Goal: Information Seeking & Learning: Learn about a topic

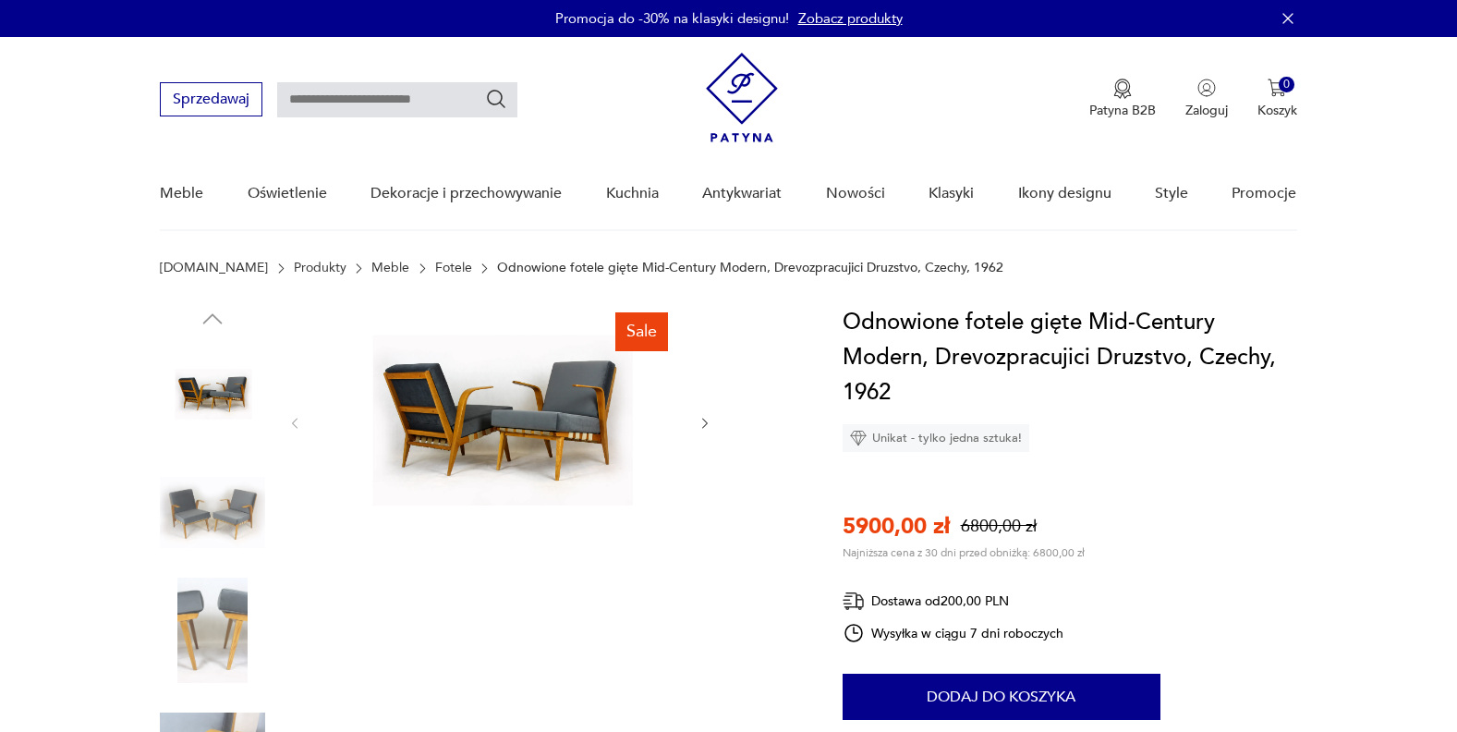
click at [517, 398] on img at bounding box center [499, 422] width 357 height 234
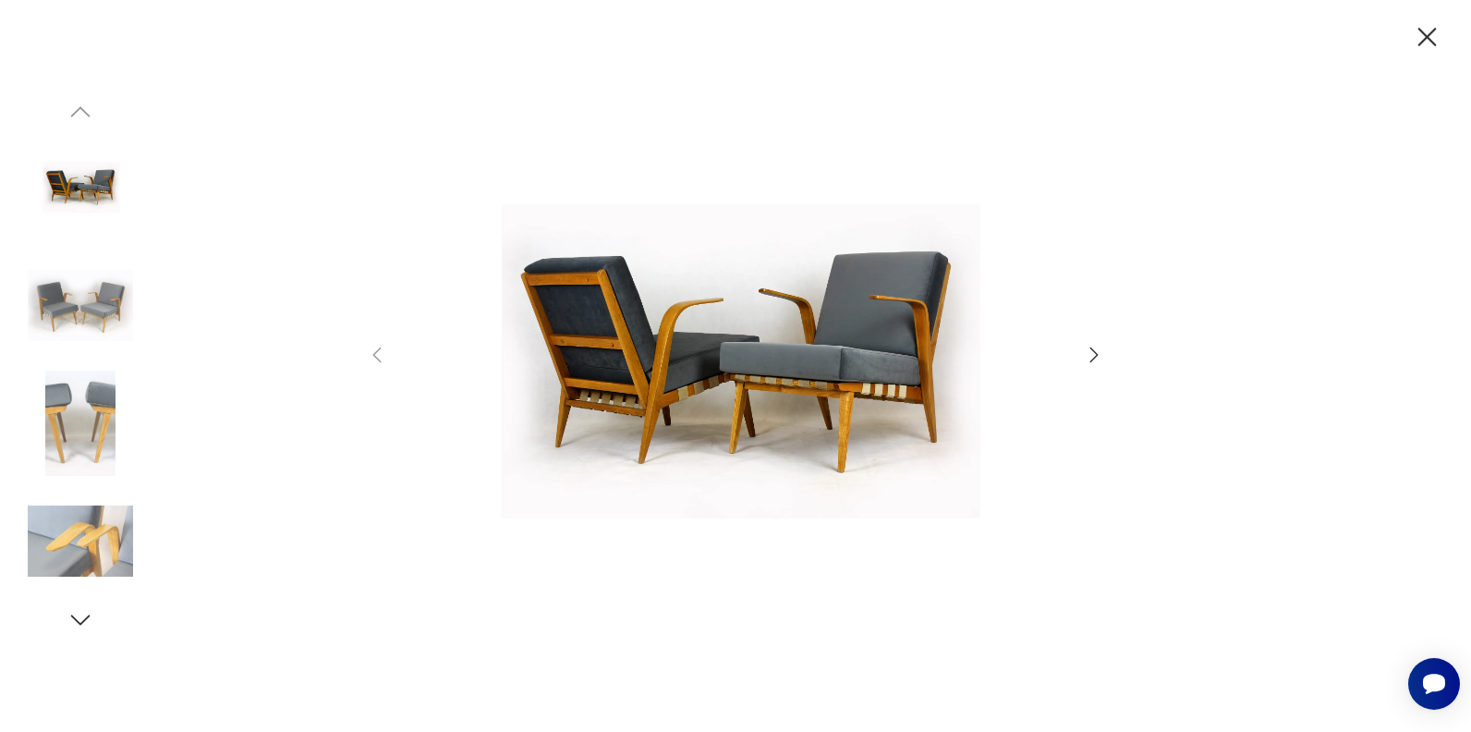
click at [1094, 359] on icon "button" at bounding box center [1094, 355] width 22 height 22
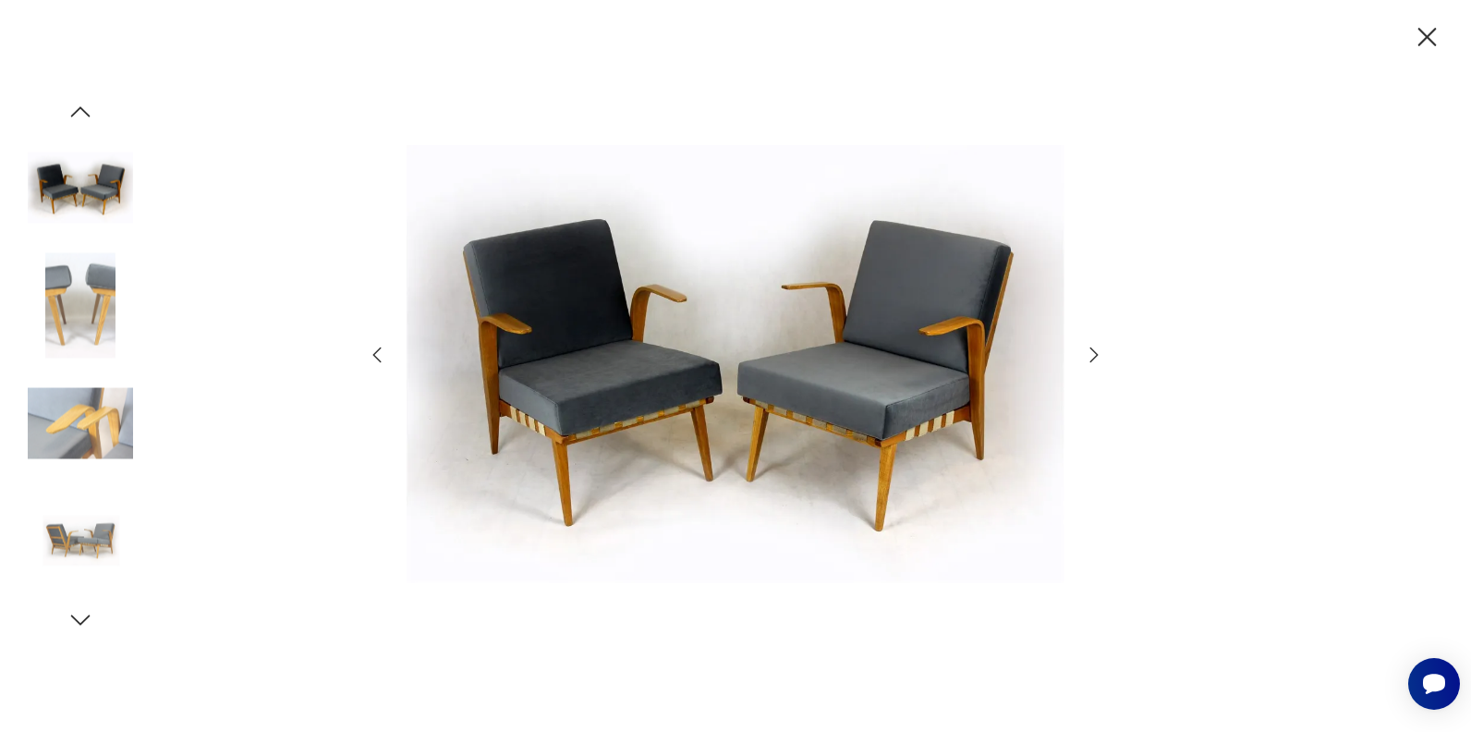
click at [1094, 359] on icon "button" at bounding box center [1094, 355] width 22 height 22
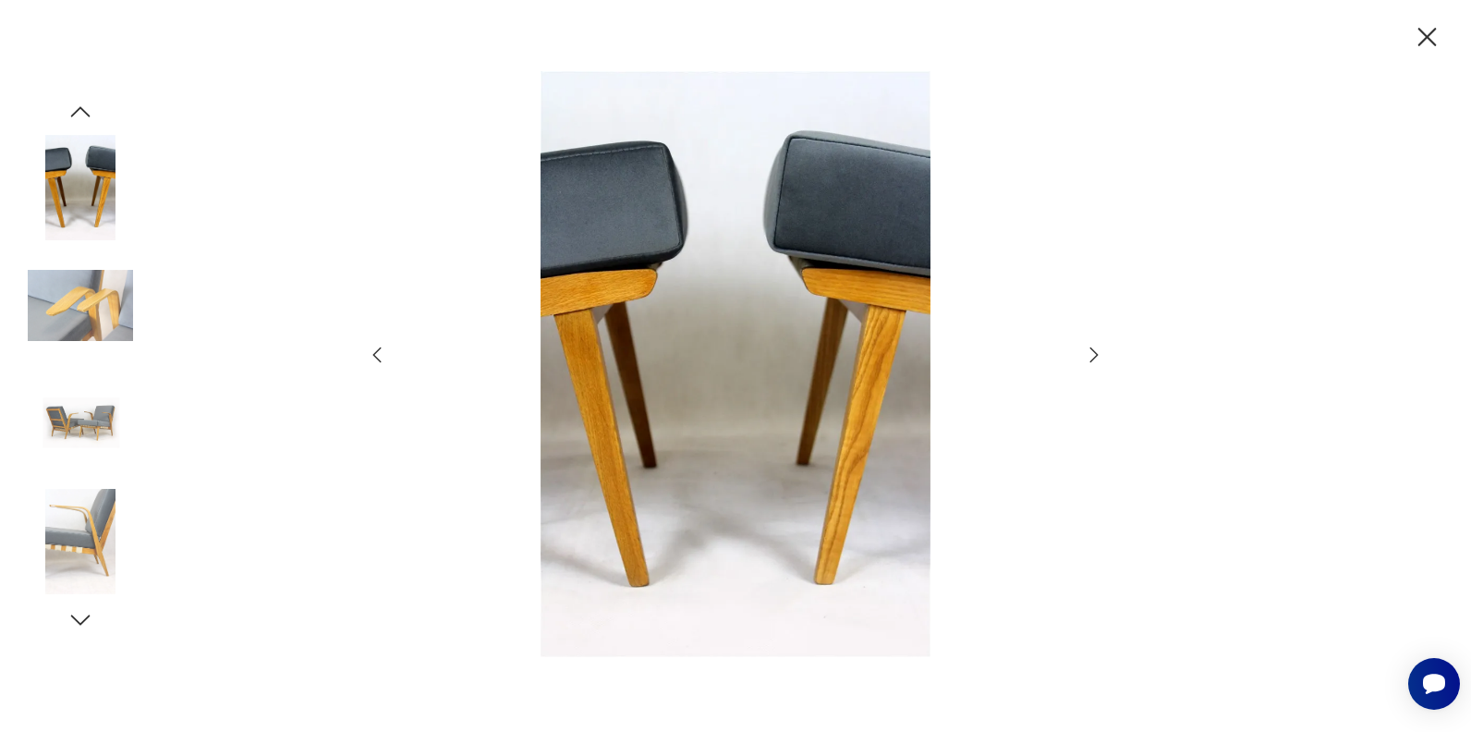
click at [1094, 359] on icon "button" at bounding box center [1094, 355] width 22 height 22
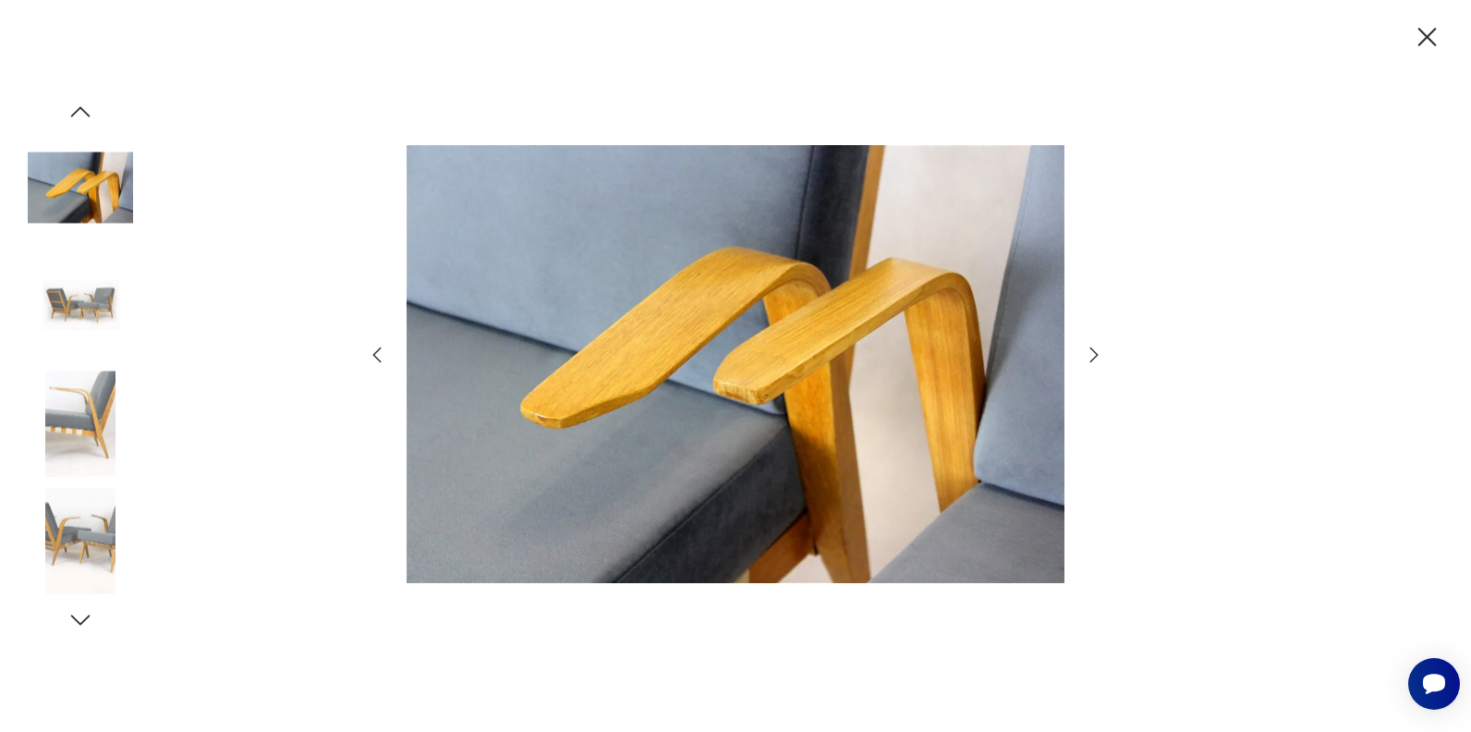
click at [1094, 359] on icon "button" at bounding box center [1094, 355] width 22 height 22
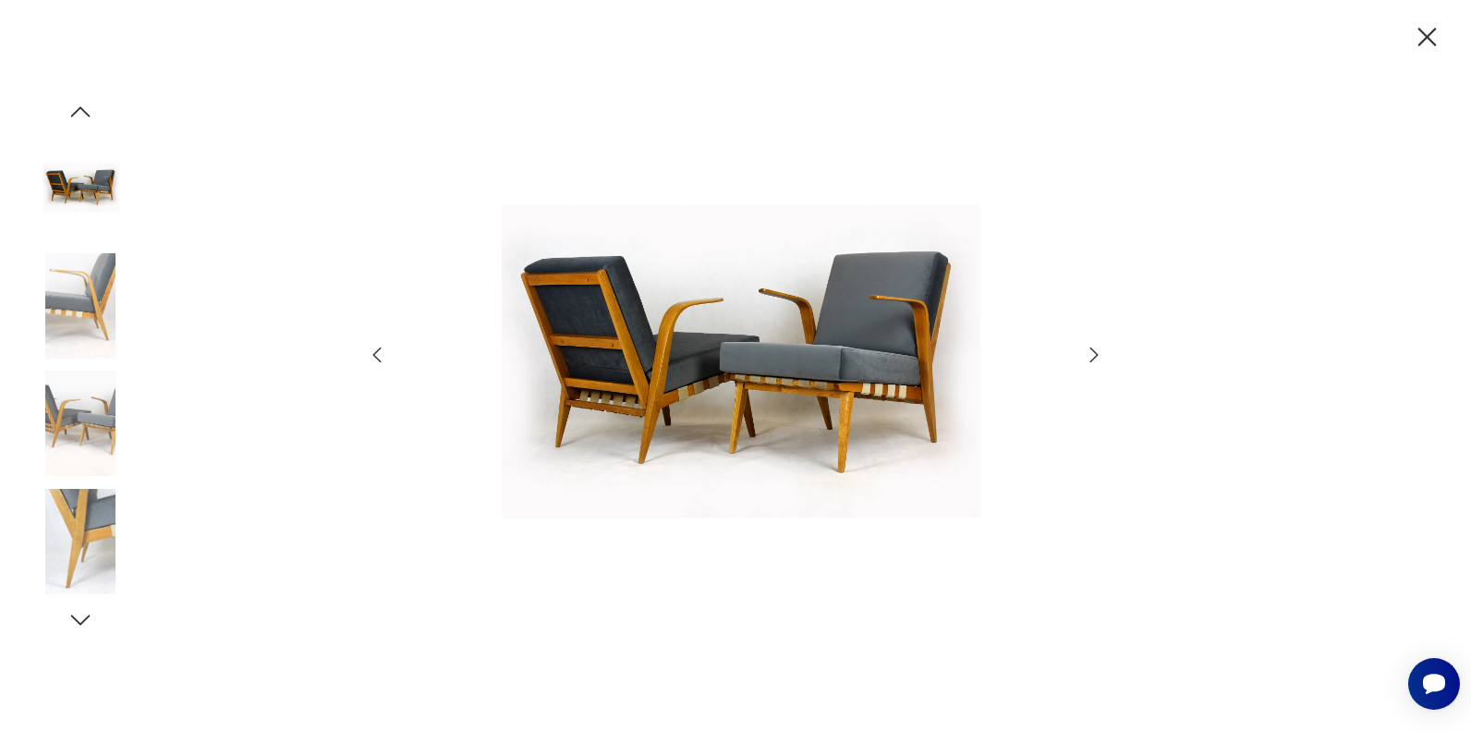
click at [1094, 359] on icon "button" at bounding box center [1094, 355] width 22 height 22
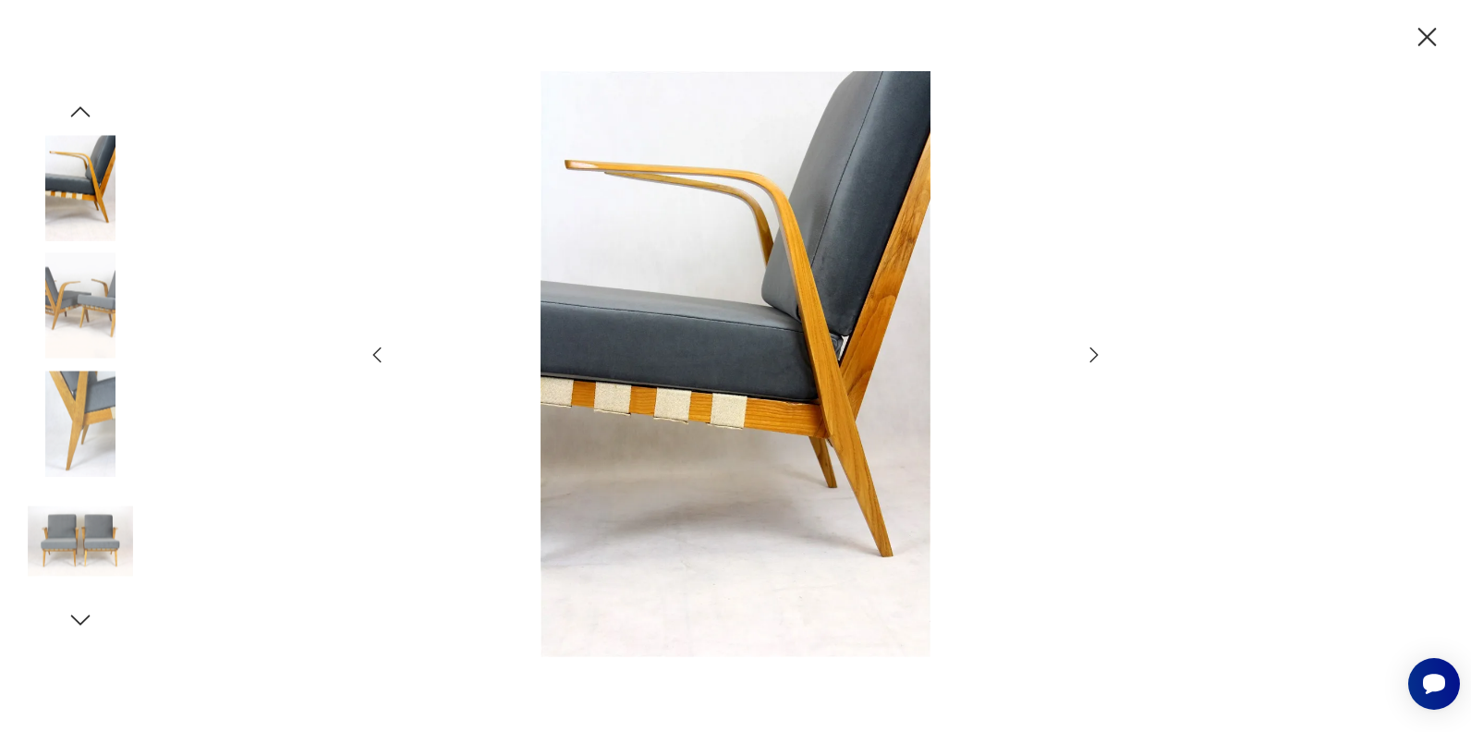
click at [1094, 359] on icon "button" at bounding box center [1094, 355] width 22 height 22
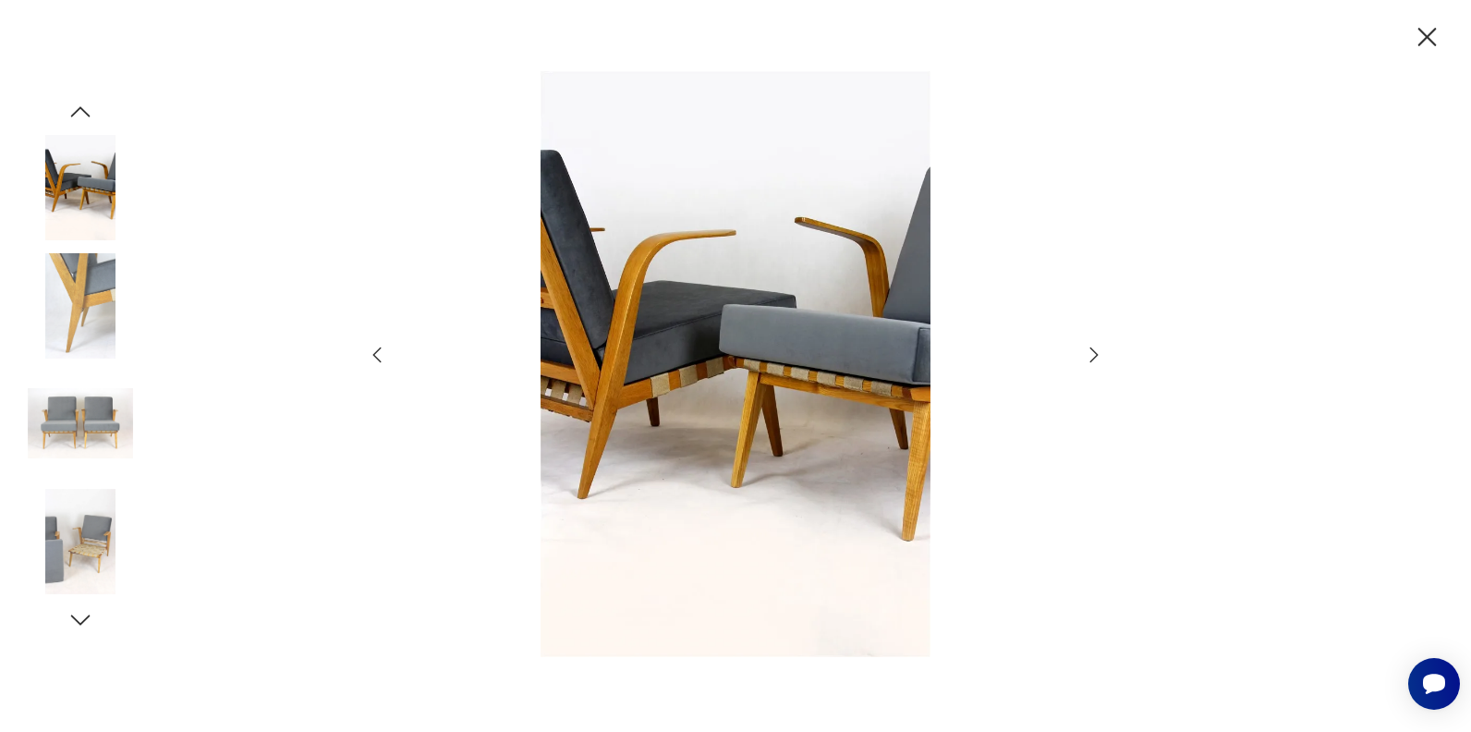
click at [1092, 359] on icon "button" at bounding box center [1094, 354] width 8 height 15
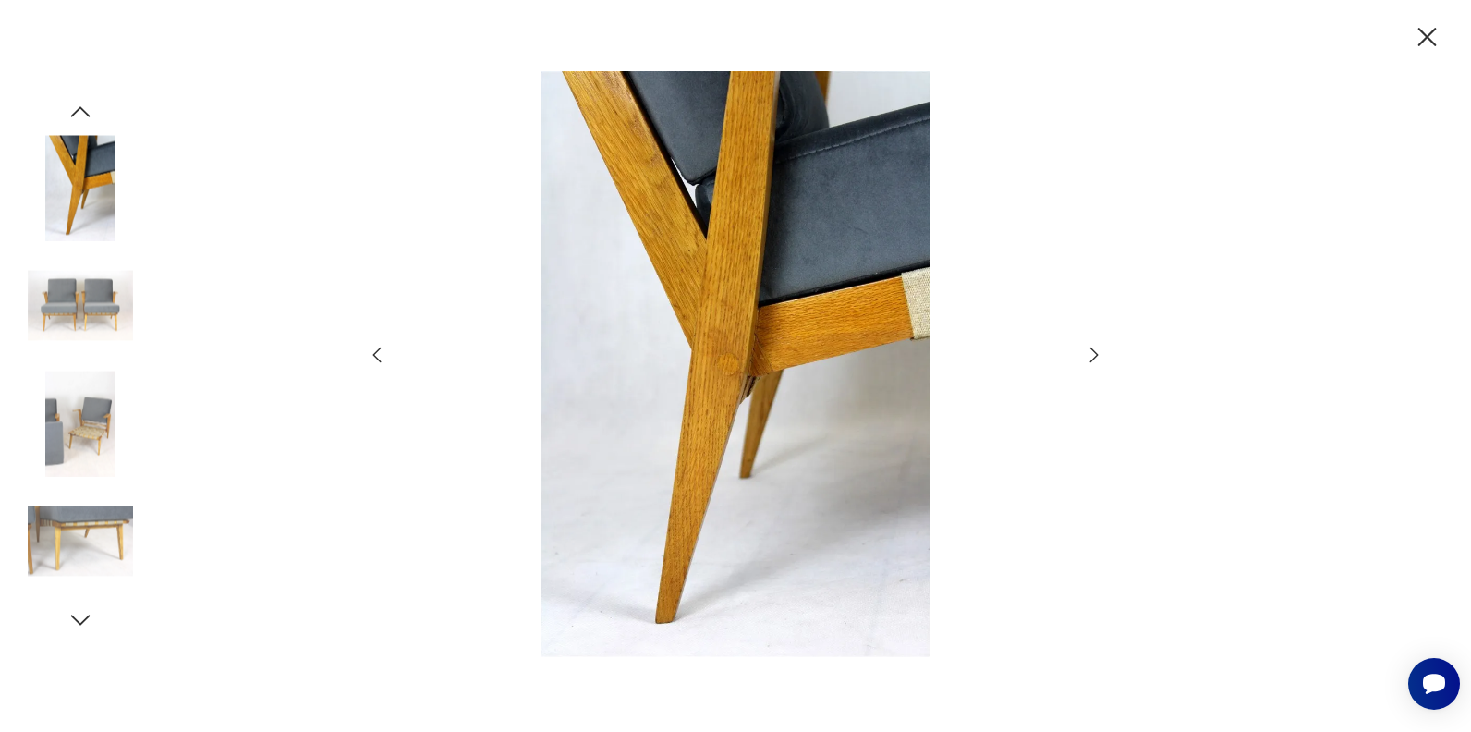
click at [1092, 359] on icon "button" at bounding box center [1094, 354] width 8 height 15
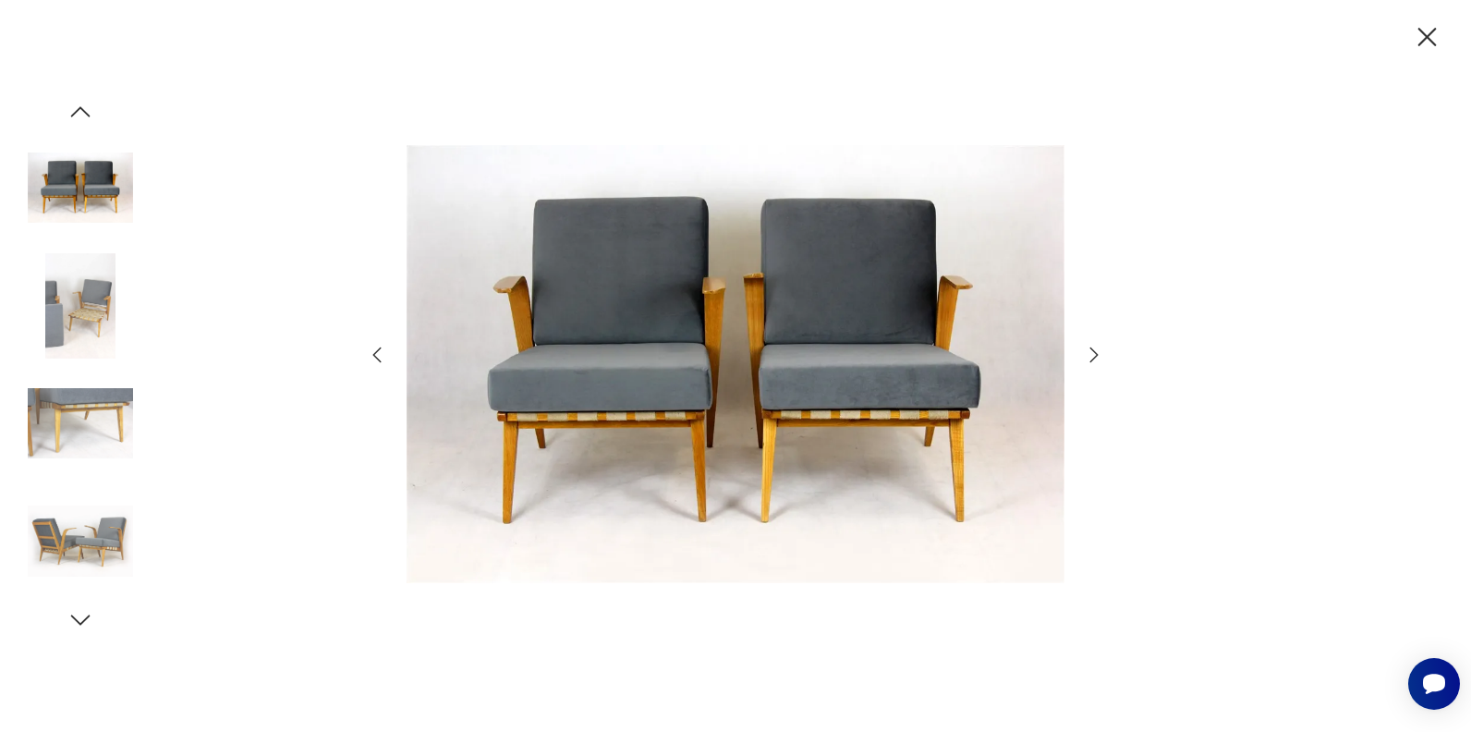
click at [1092, 359] on icon "button" at bounding box center [1094, 354] width 8 height 15
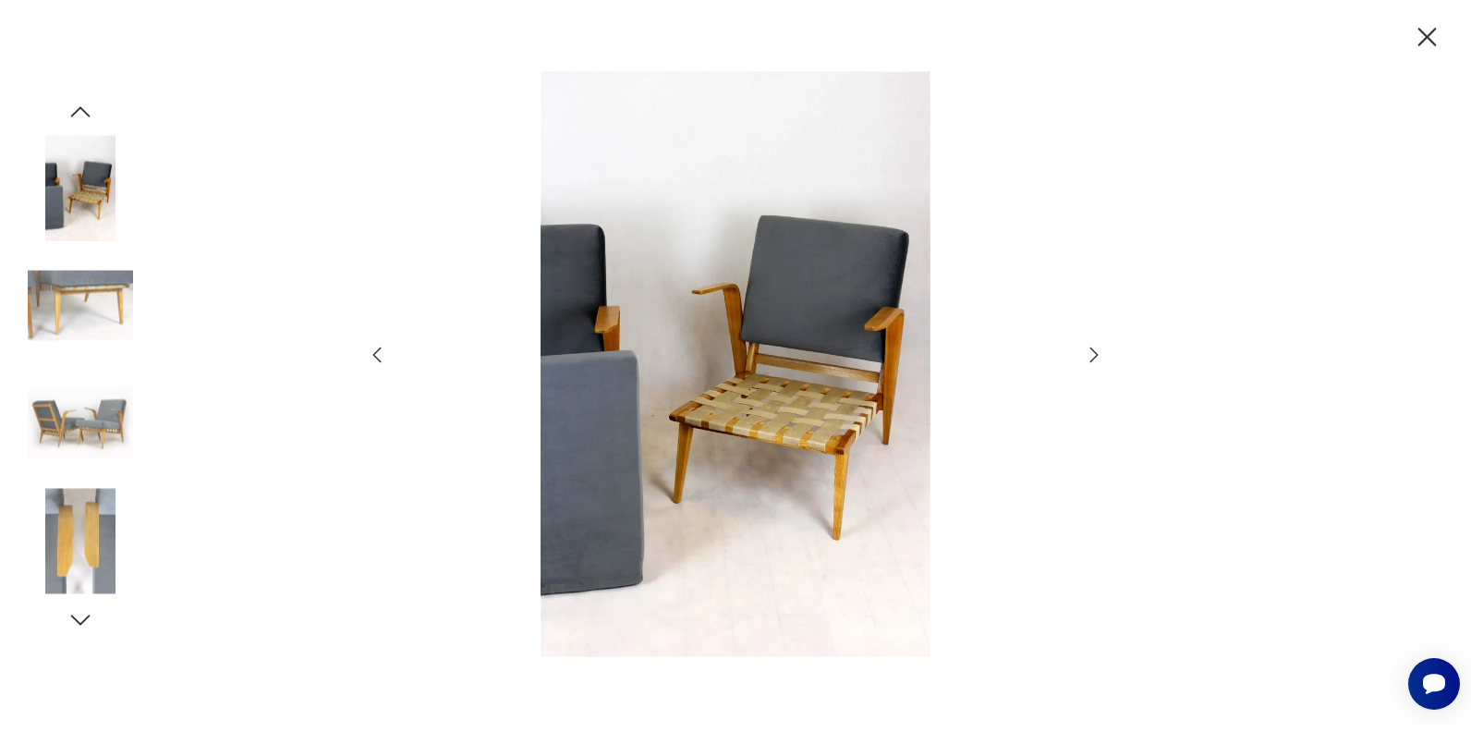
click at [1092, 359] on icon "button" at bounding box center [1094, 354] width 8 height 15
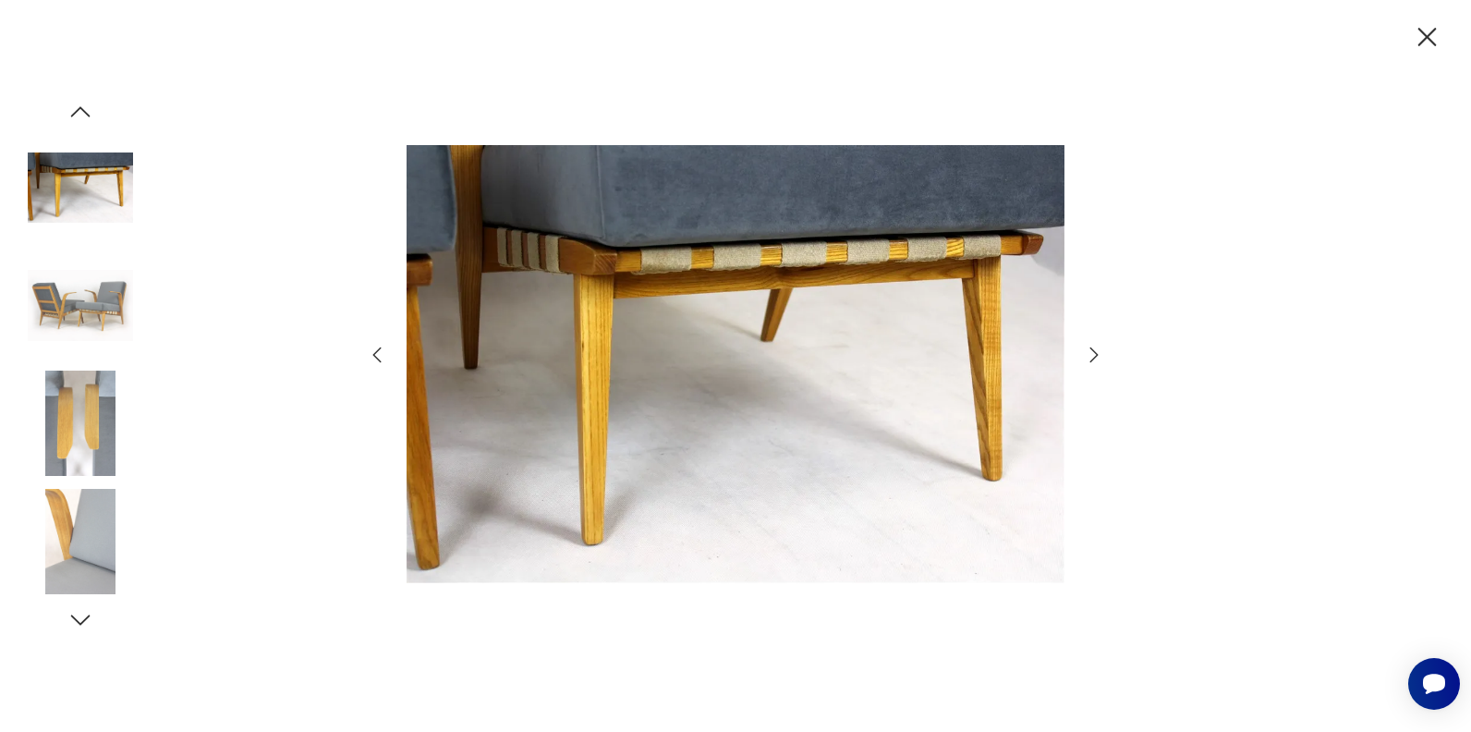
click at [1092, 359] on icon "button" at bounding box center [1094, 354] width 8 height 15
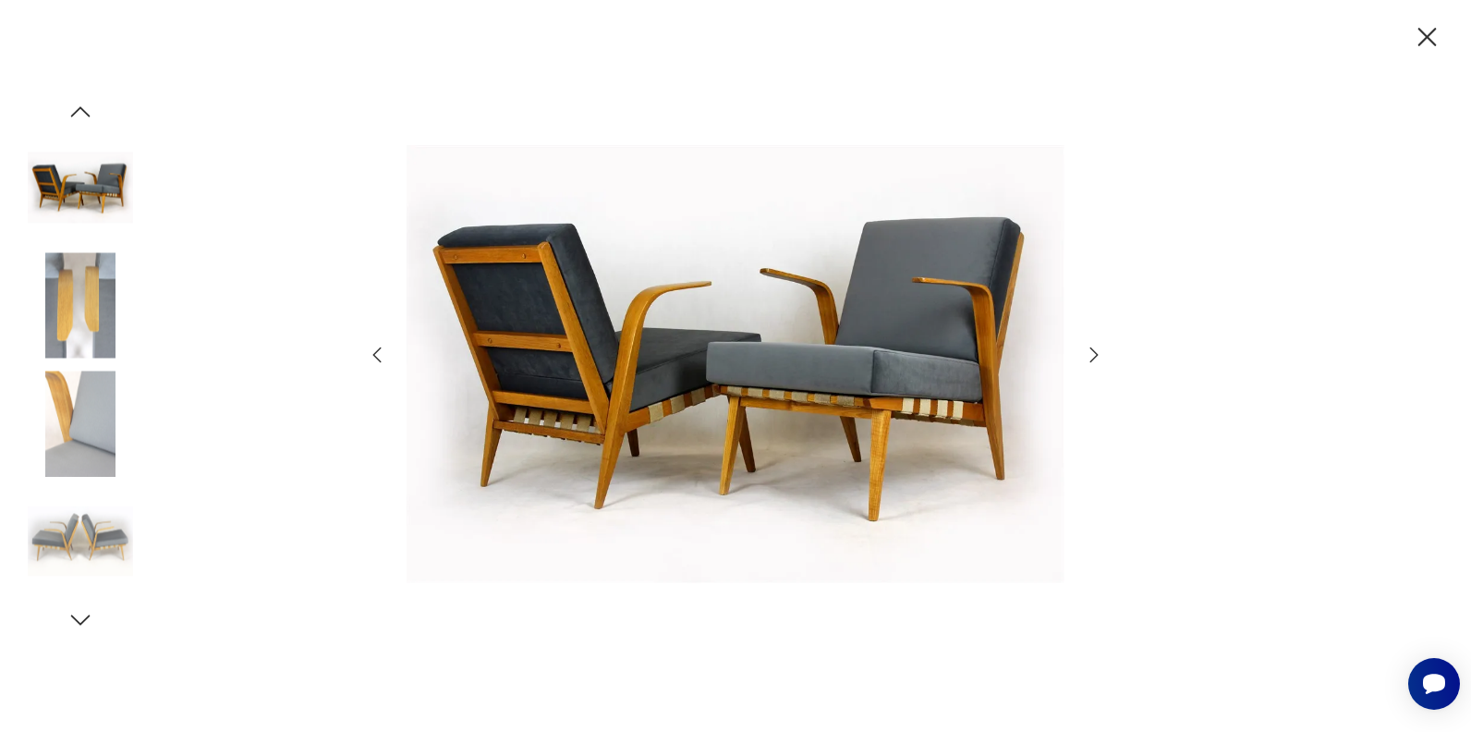
click at [1092, 359] on icon "button" at bounding box center [1094, 354] width 8 height 15
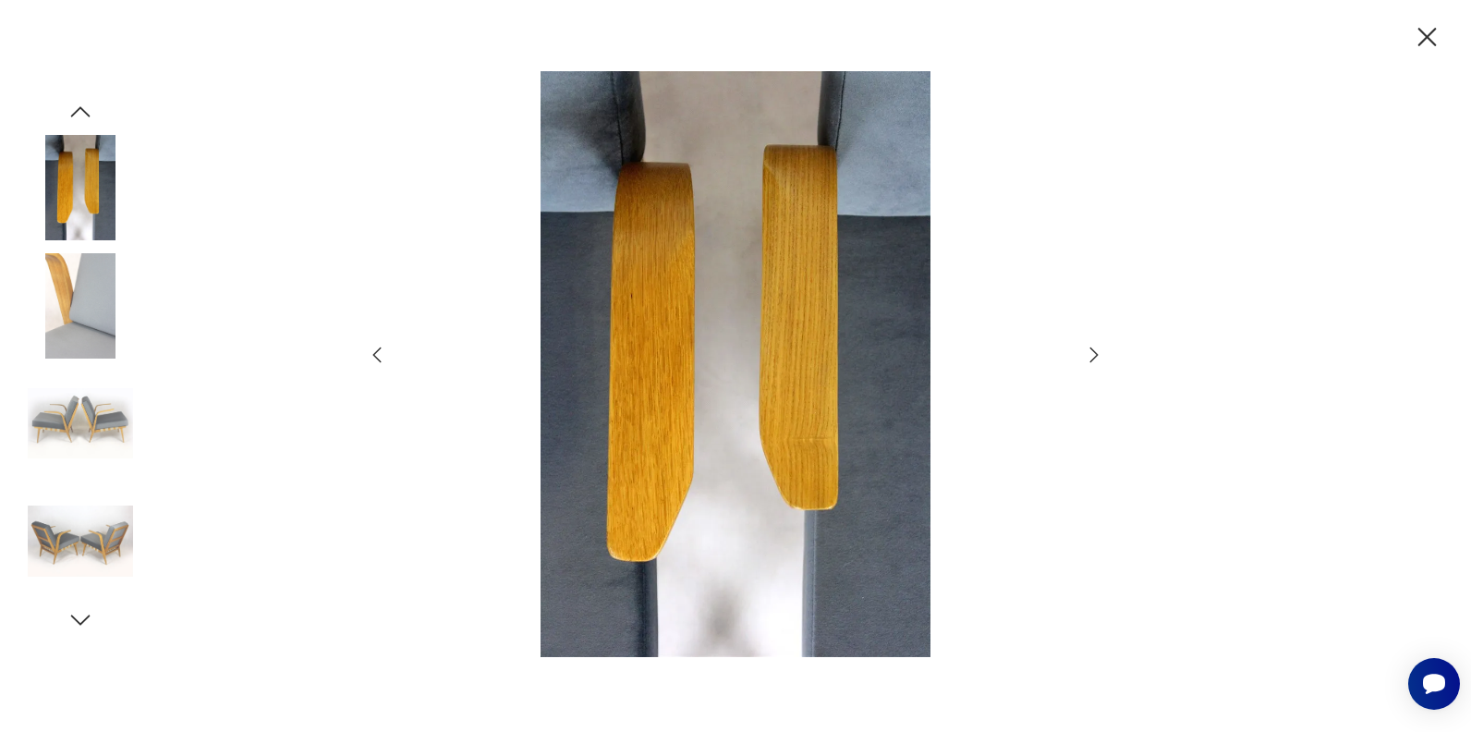
click at [1092, 359] on icon "button" at bounding box center [1094, 354] width 8 height 15
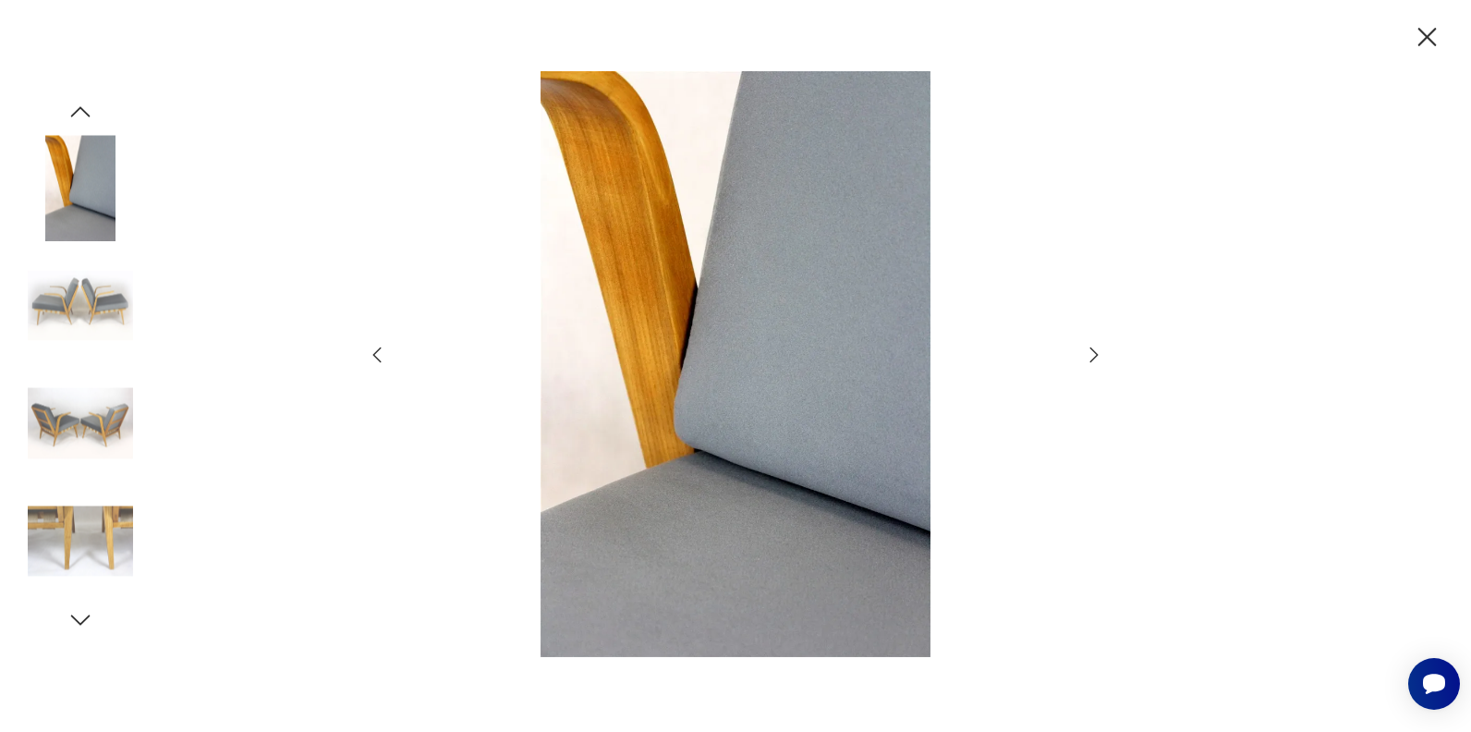
click at [1092, 359] on icon "button" at bounding box center [1094, 354] width 8 height 15
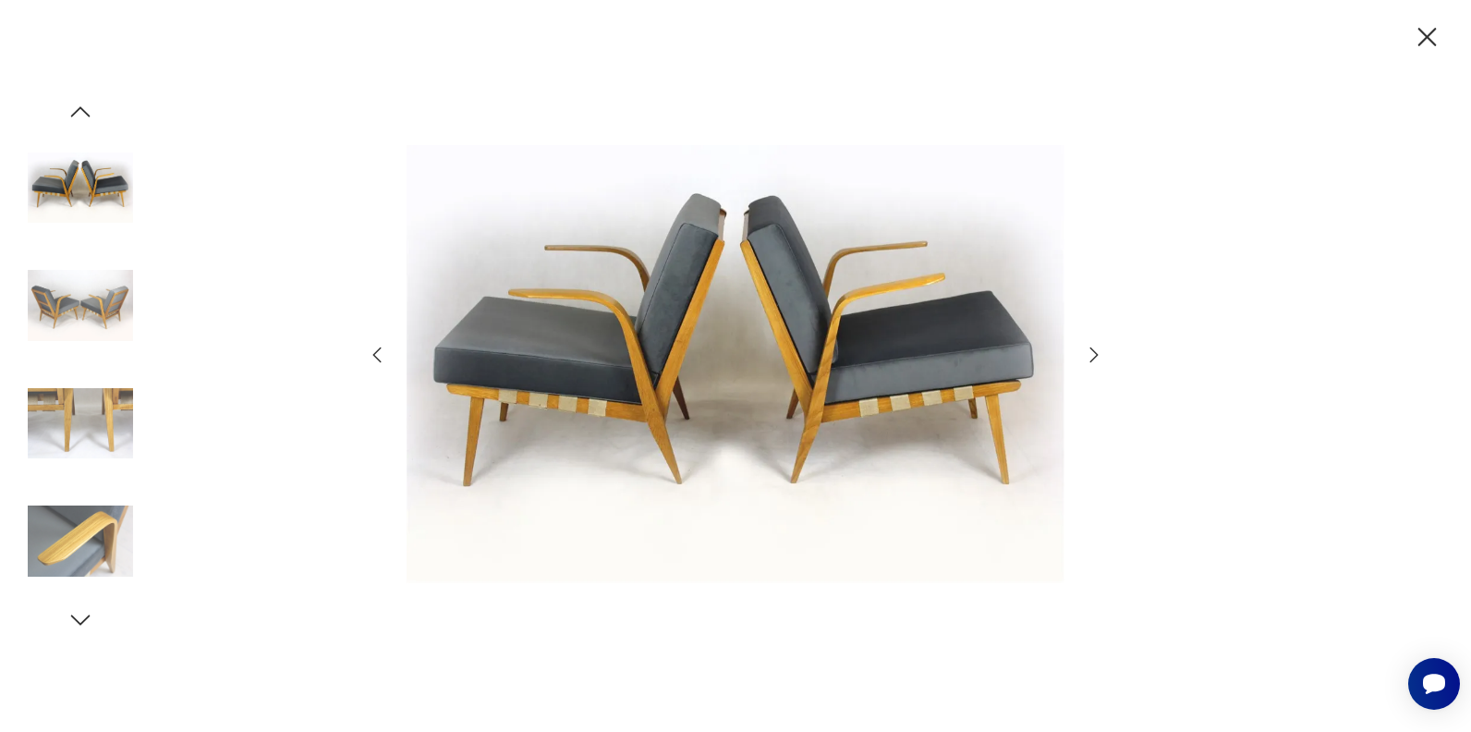
click at [1092, 359] on icon "button" at bounding box center [1094, 354] width 8 height 15
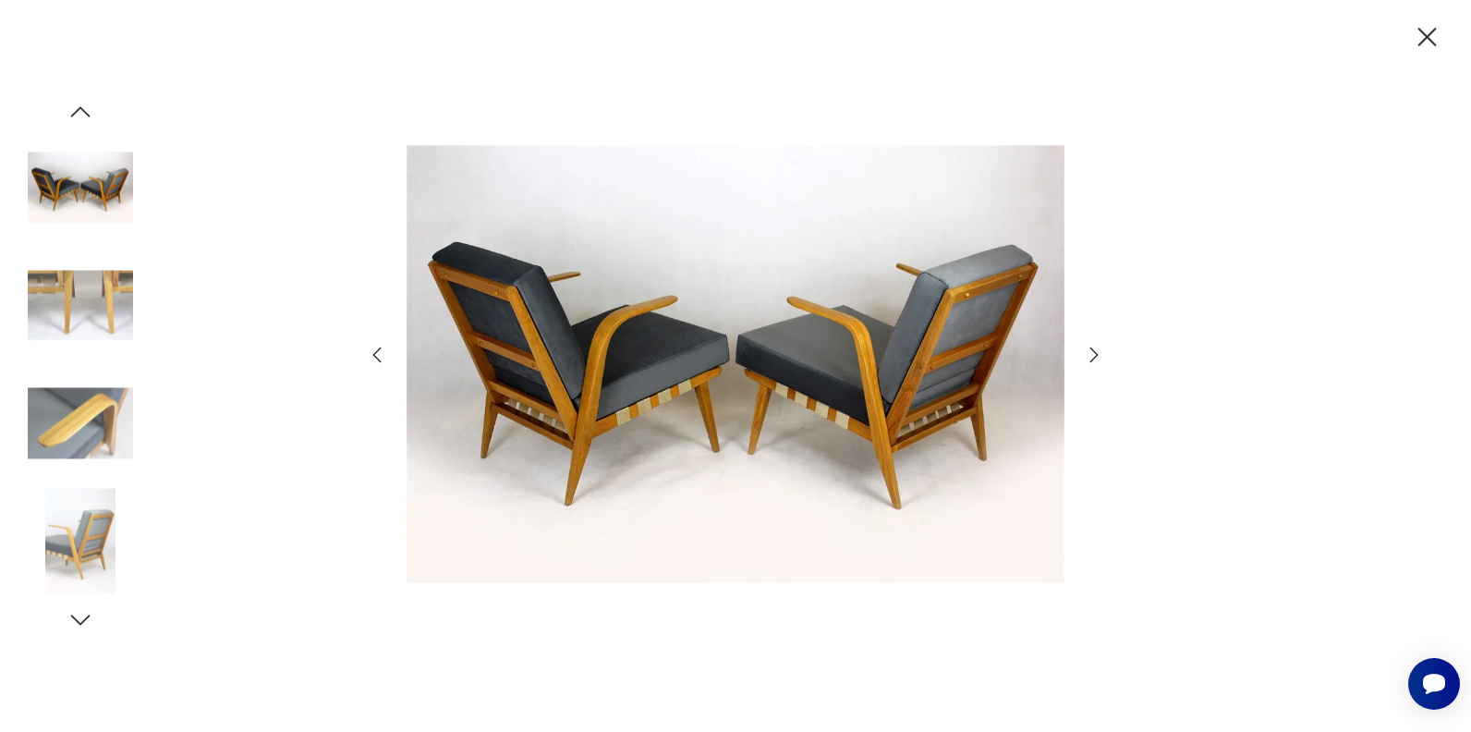
click at [1092, 359] on icon "button" at bounding box center [1094, 354] width 8 height 15
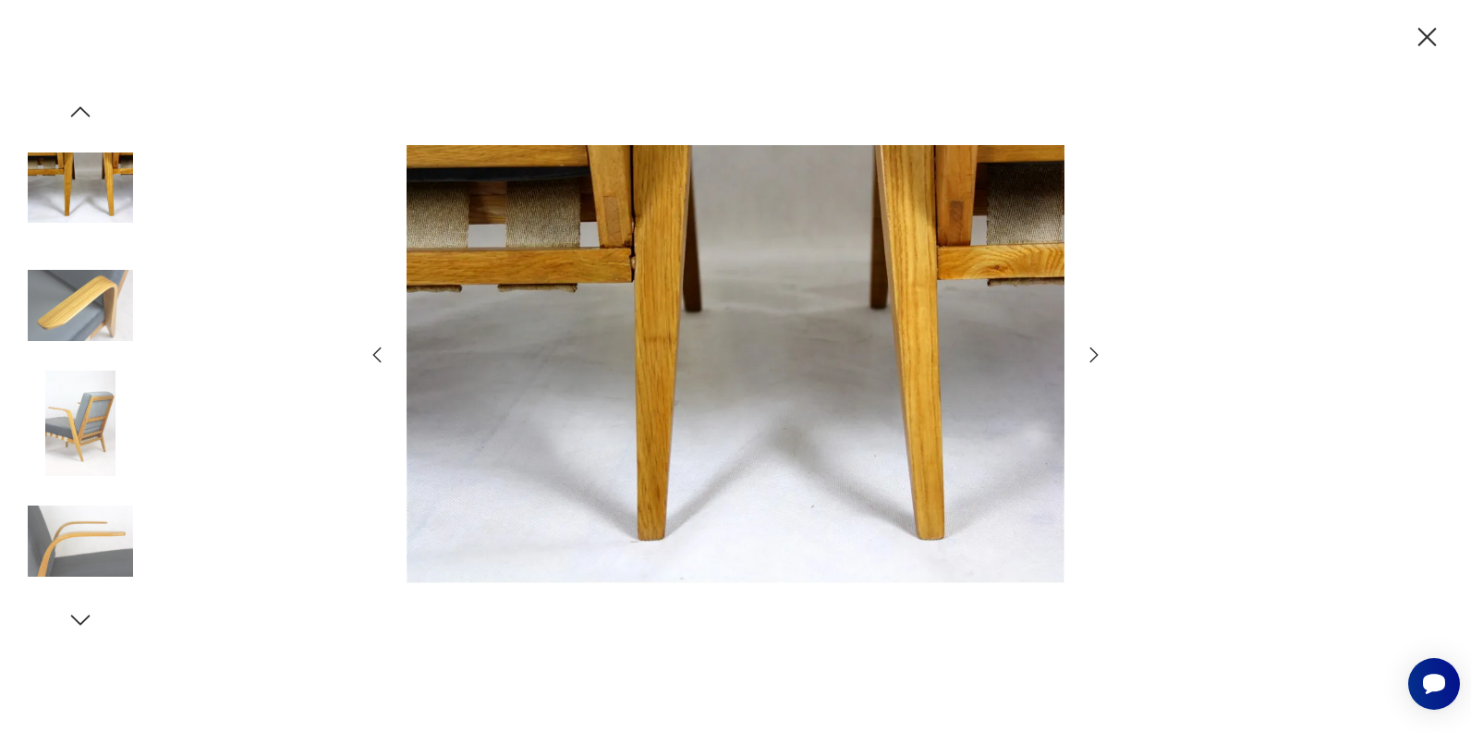
click at [1092, 359] on icon "button" at bounding box center [1094, 354] width 8 height 15
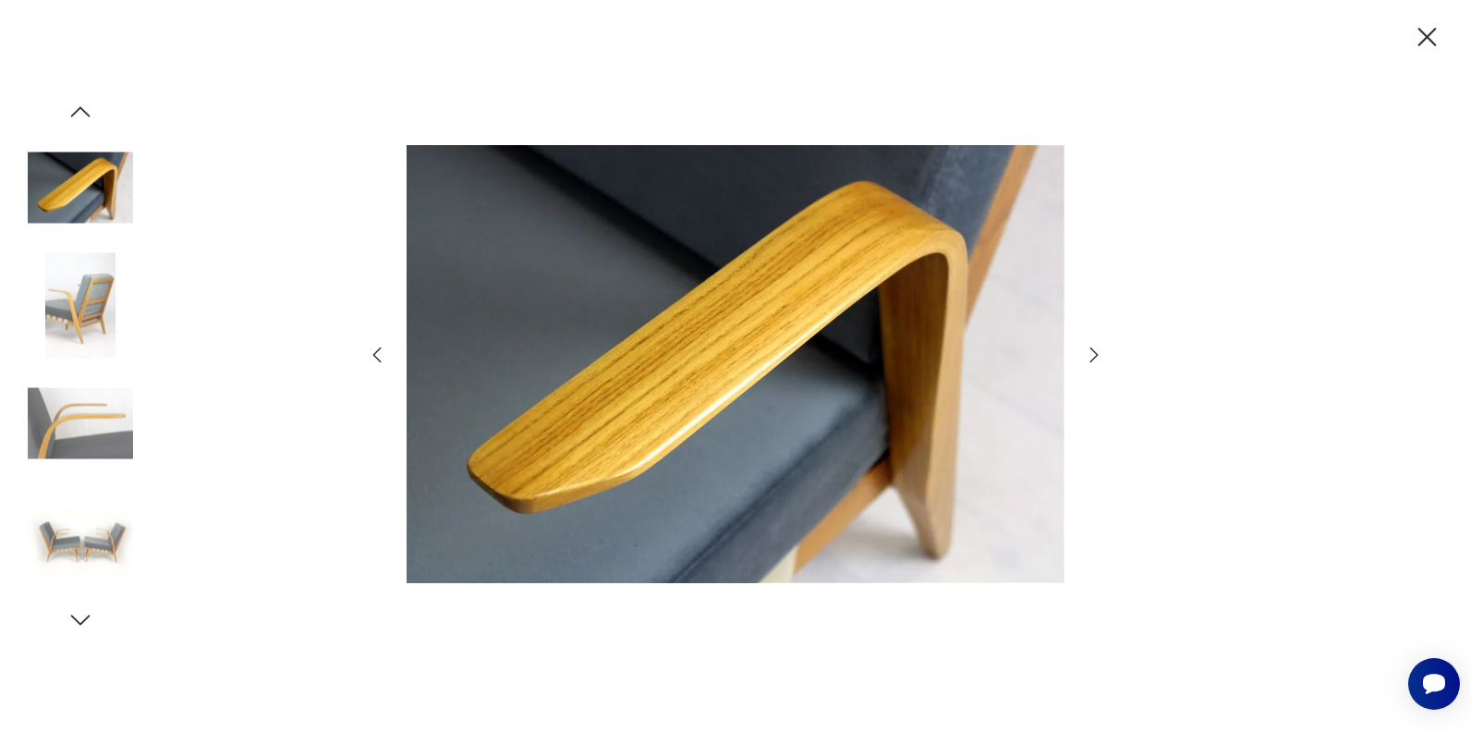
click at [1092, 359] on icon "button" at bounding box center [1094, 354] width 8 height 15
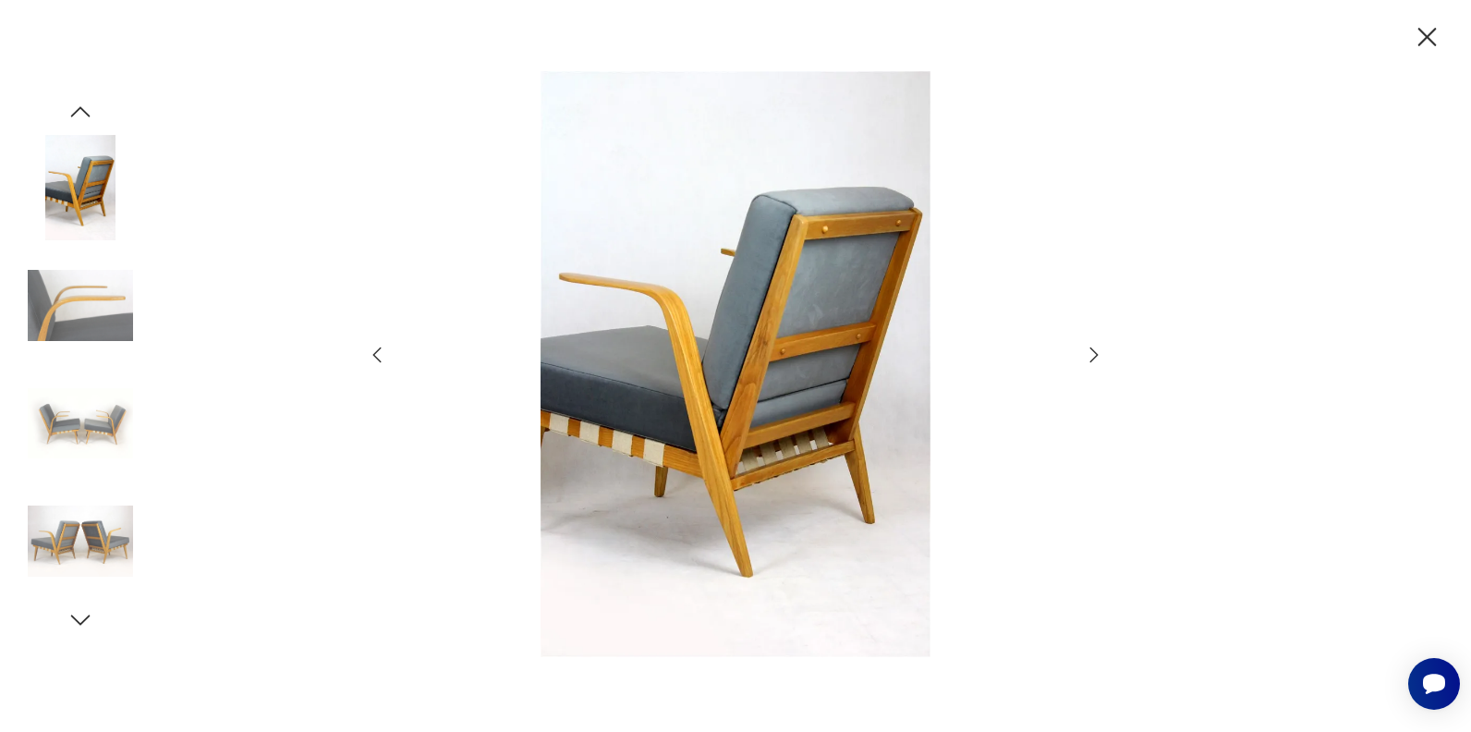
click at [1092, 359] on icon "button" at bounding box center [1094, 354] width 8 height 15
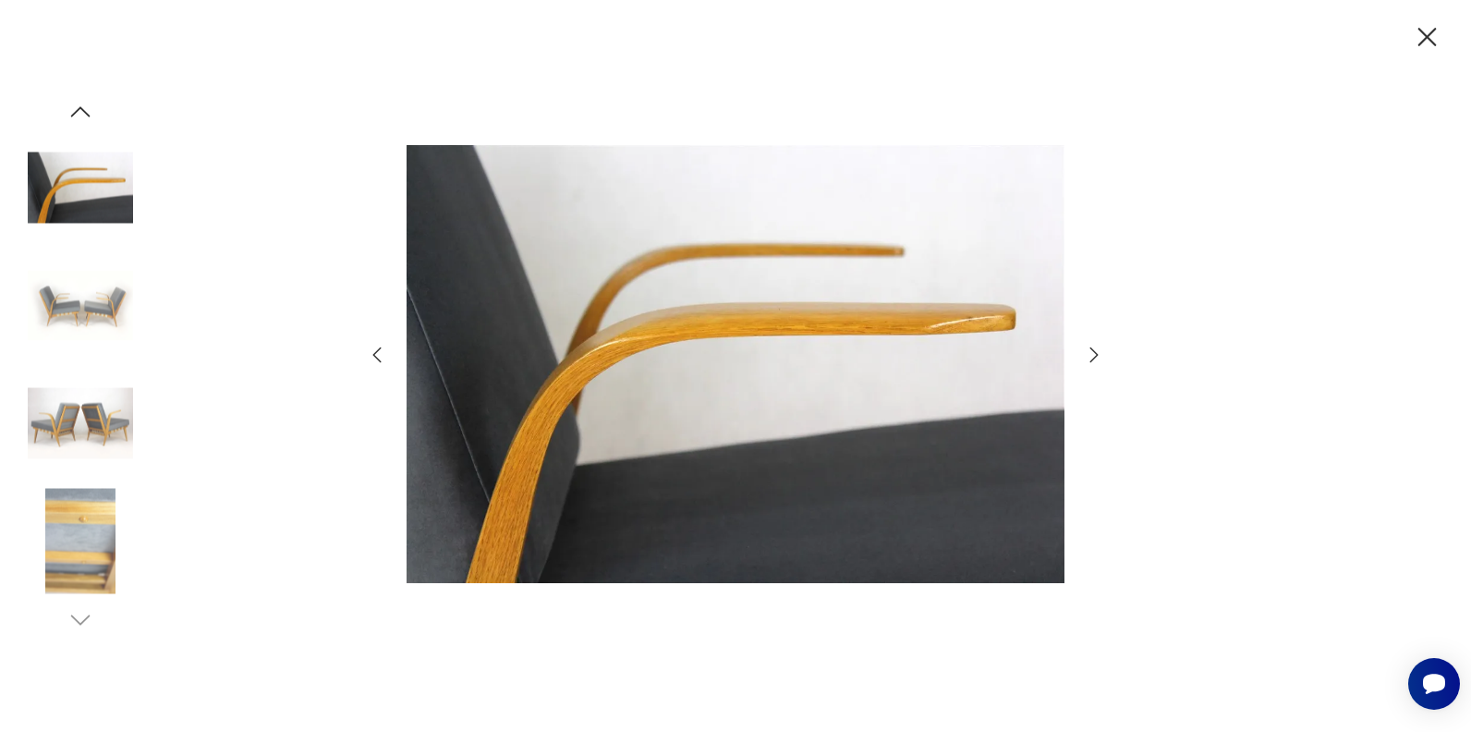
click at [1092, 359] on icon "button" at bounding box center [1094, 354] width 8 height 15
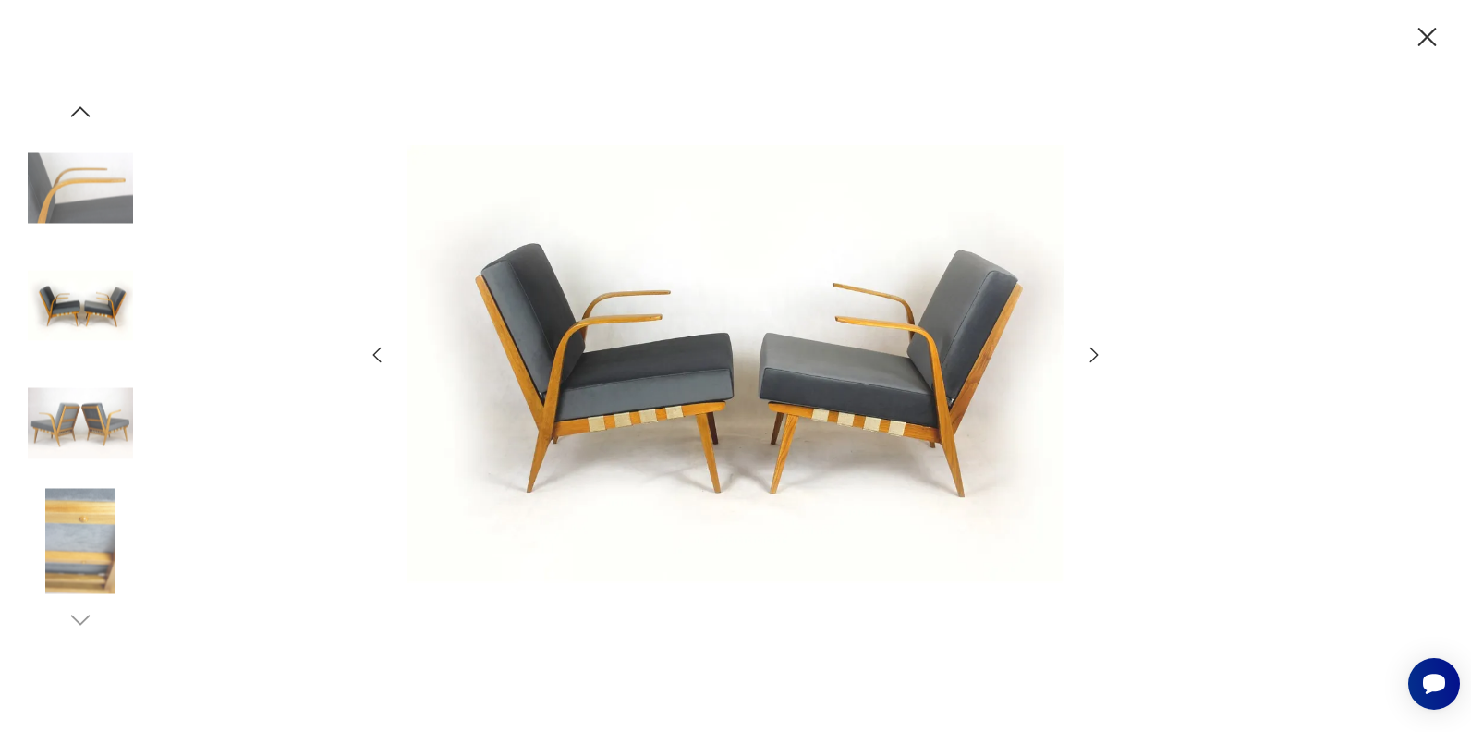
click at [1091, 359] on icon "button" at bounding box center [1094, 355] width 22 height 22
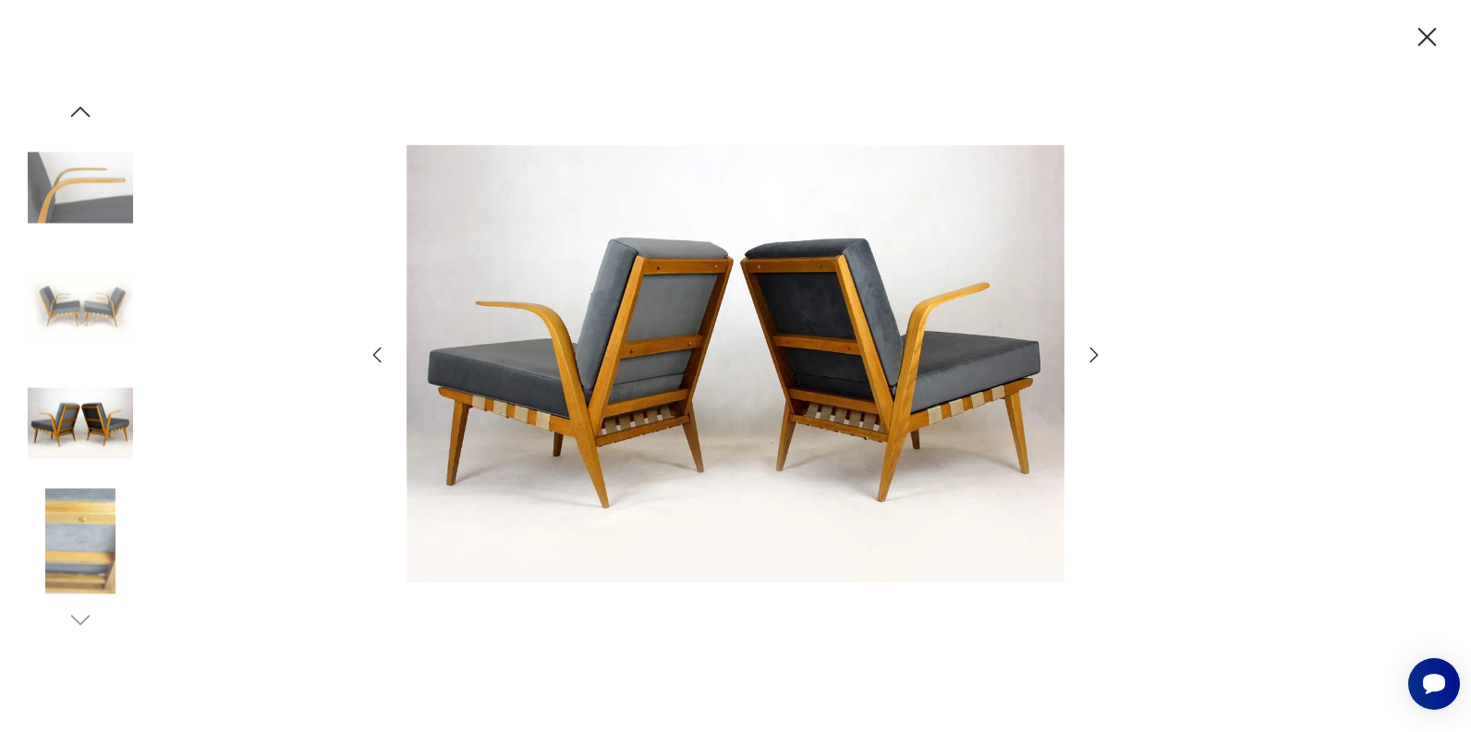
click at [1091, 359] on icon "button" at bounding box center [1094, 355] width 22 height 22
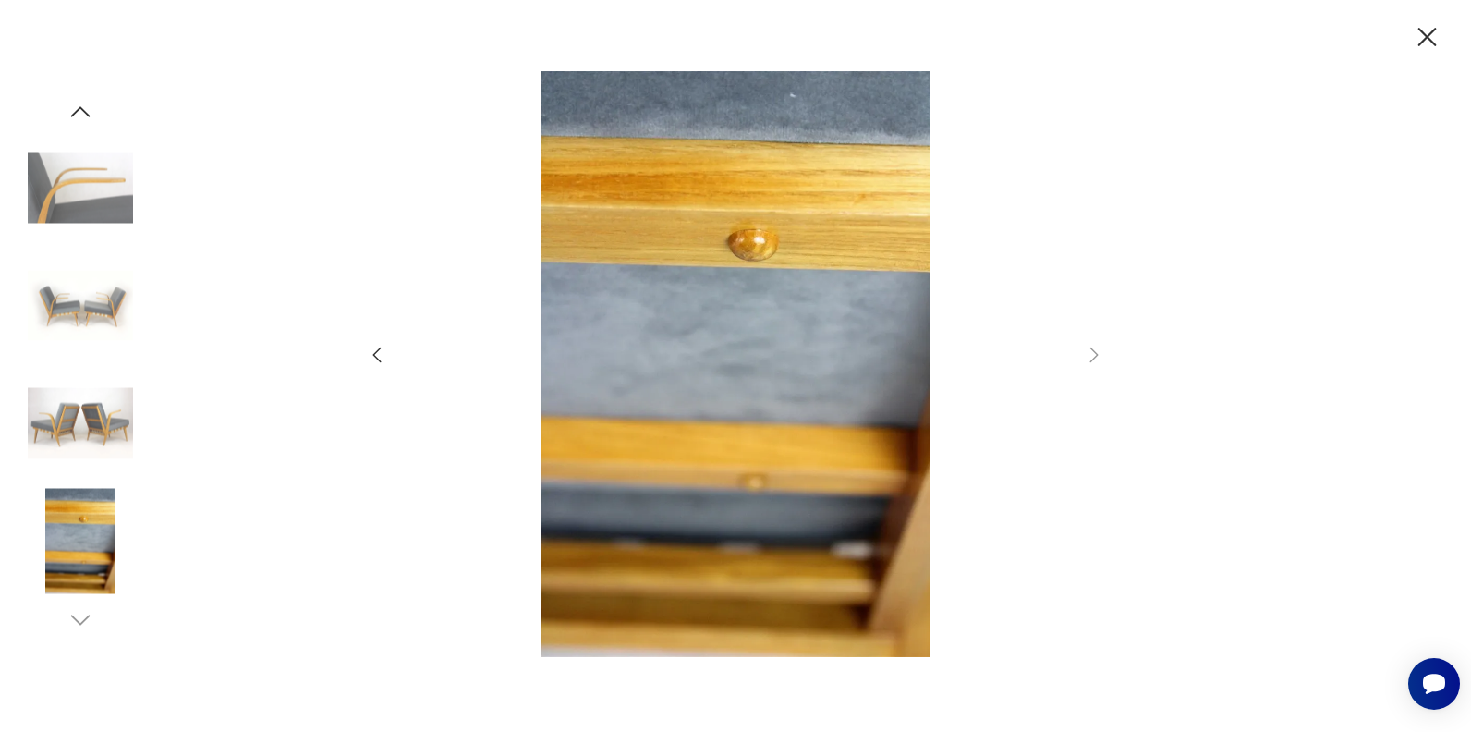
click at [1420, 25] on icon "button" at bounding box center [1427, 37] width 32 height 32
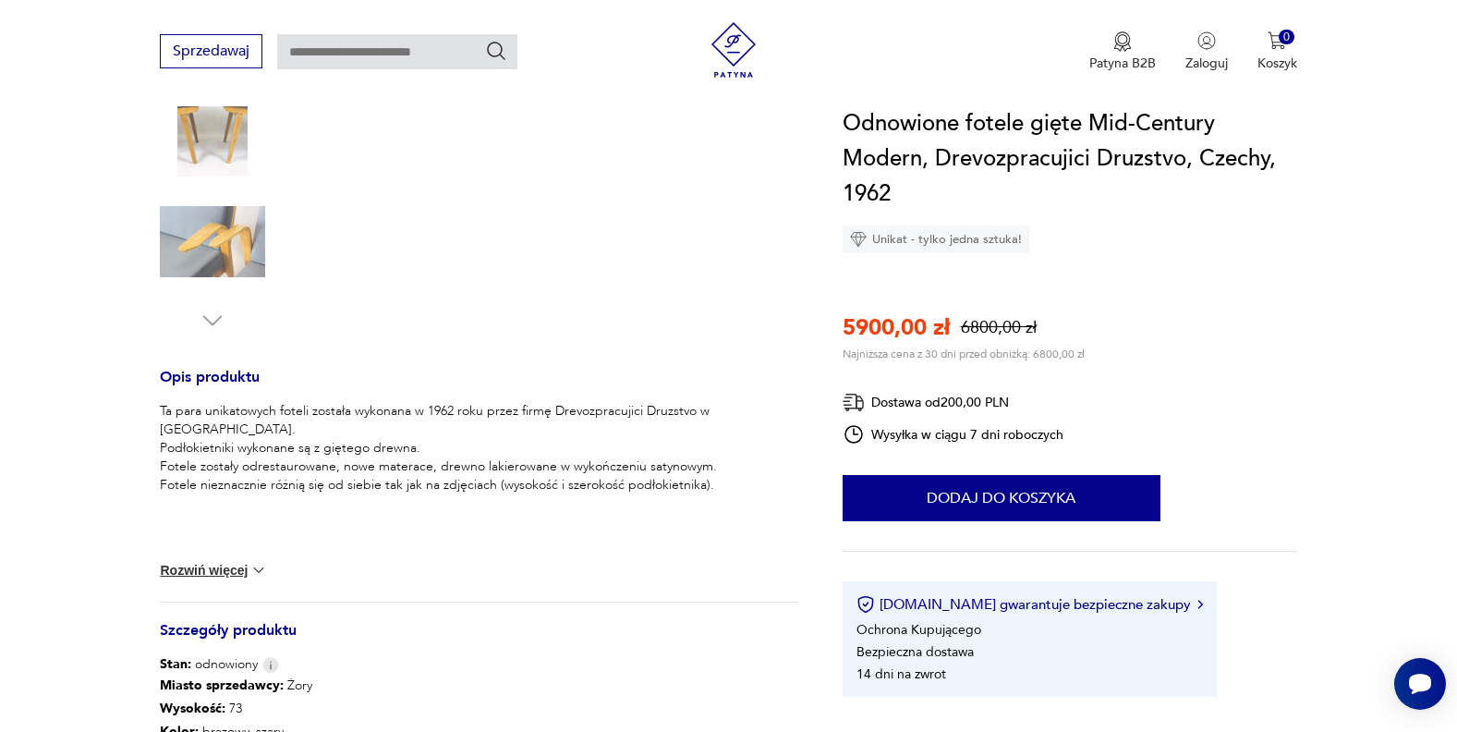
scroll to position [554, 0]
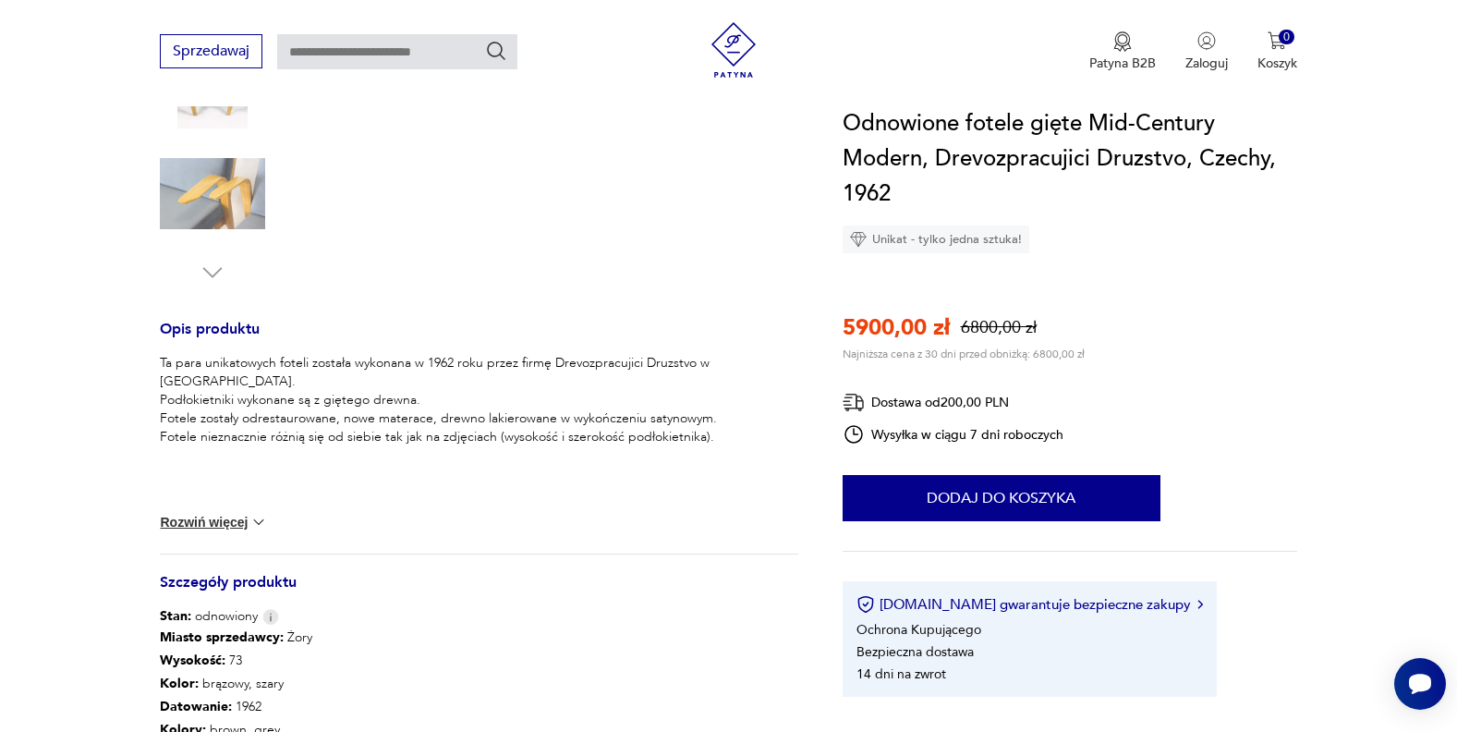
click at [169, 524] on button "Rozwiń więcej" at bounding box center [213, 522] width 107 height 18
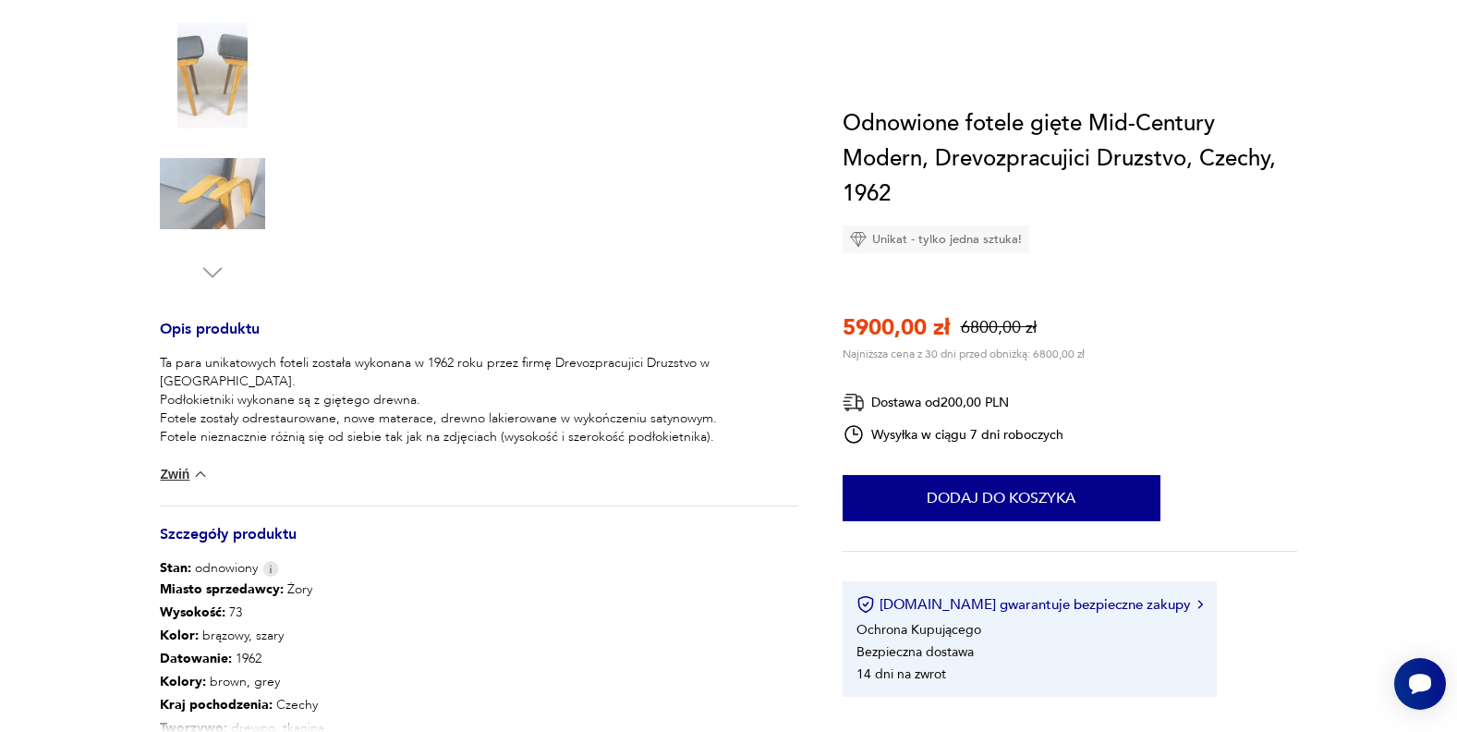
scroll to position [0, 0]
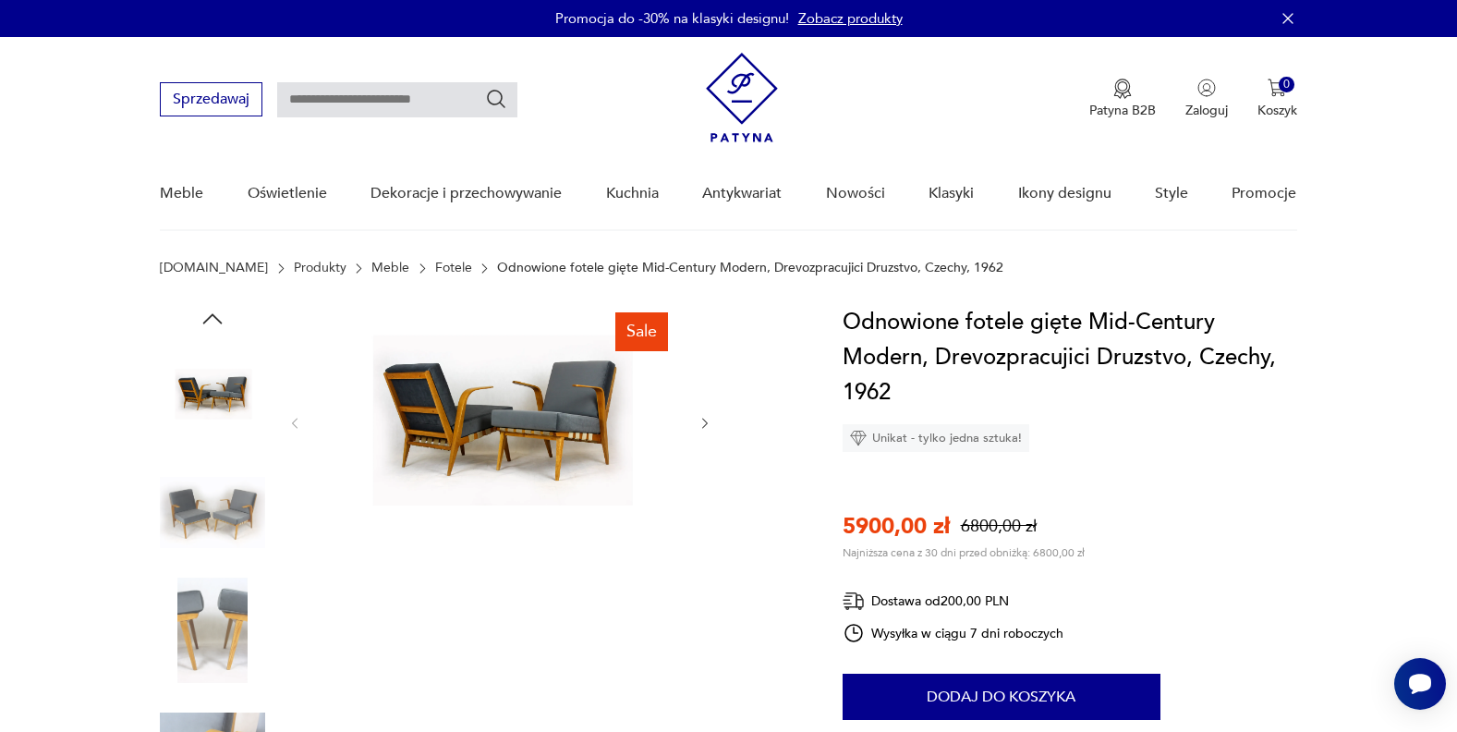
click at [553, 389] on img at bounding box center [499, 422] width 357 height 234
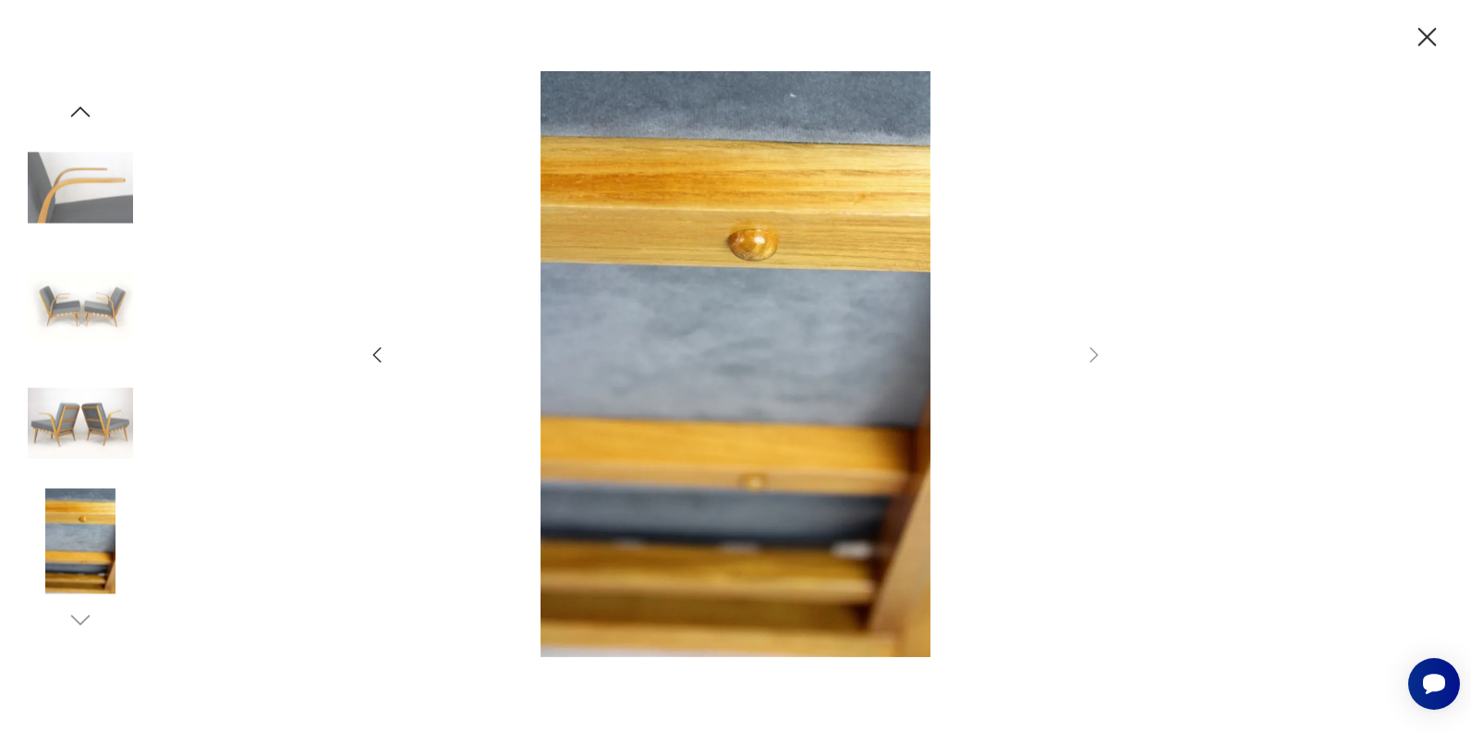
click at [374, 349] on icon "button" at bounding box center [377, 355] width 22 height 22
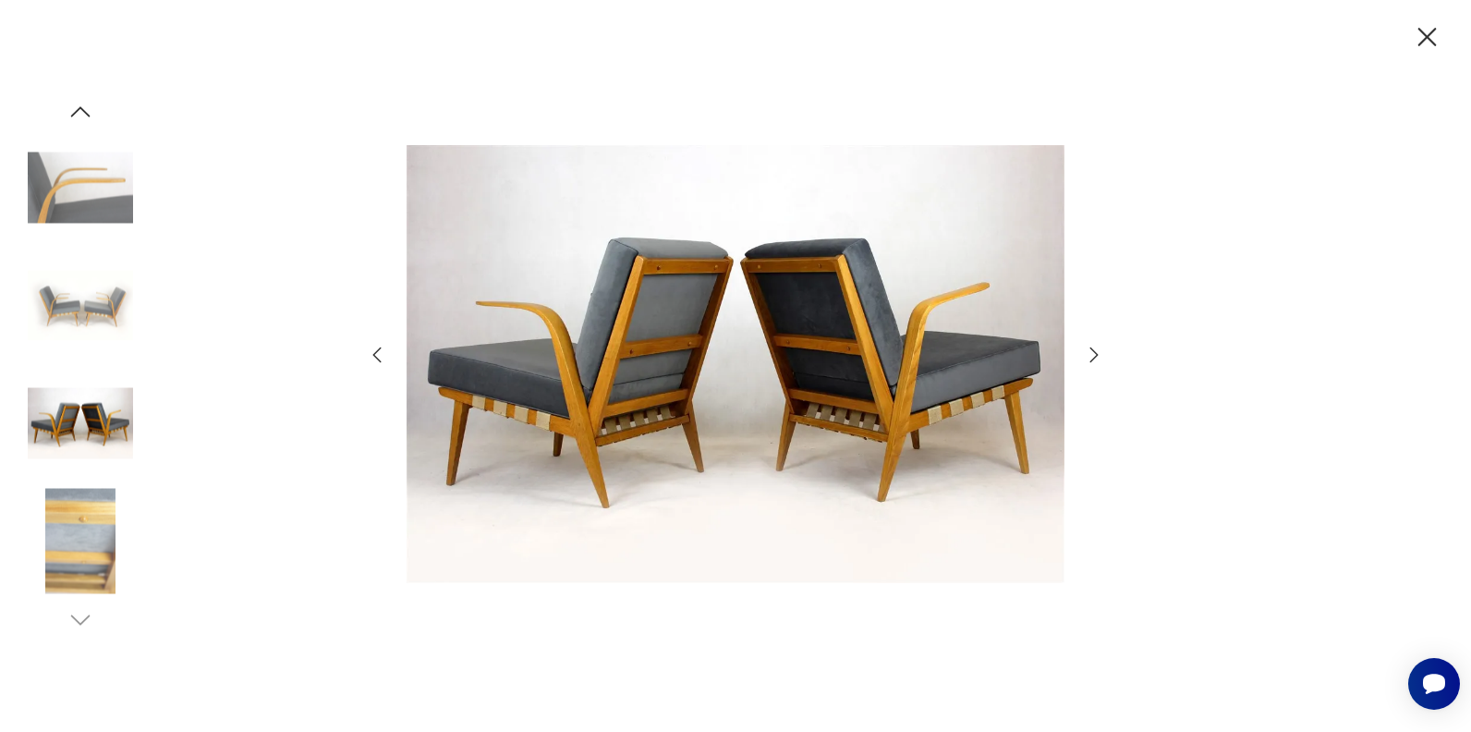
click at [374, 349] on icon "button" at bounding box center [377, 355] width 22 height 22
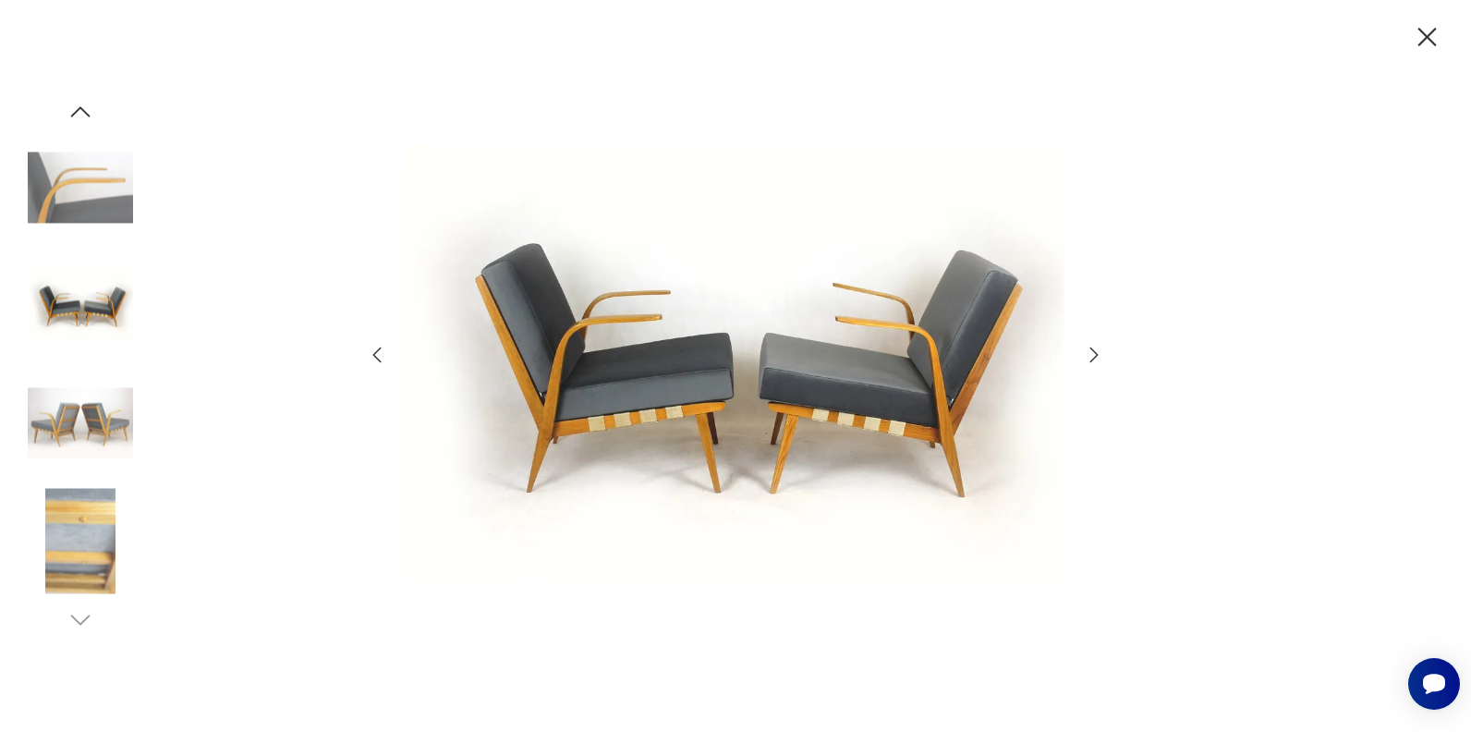
click at [374, 349] on icon "button" at bounding box center [377, 355] width 22 height 22
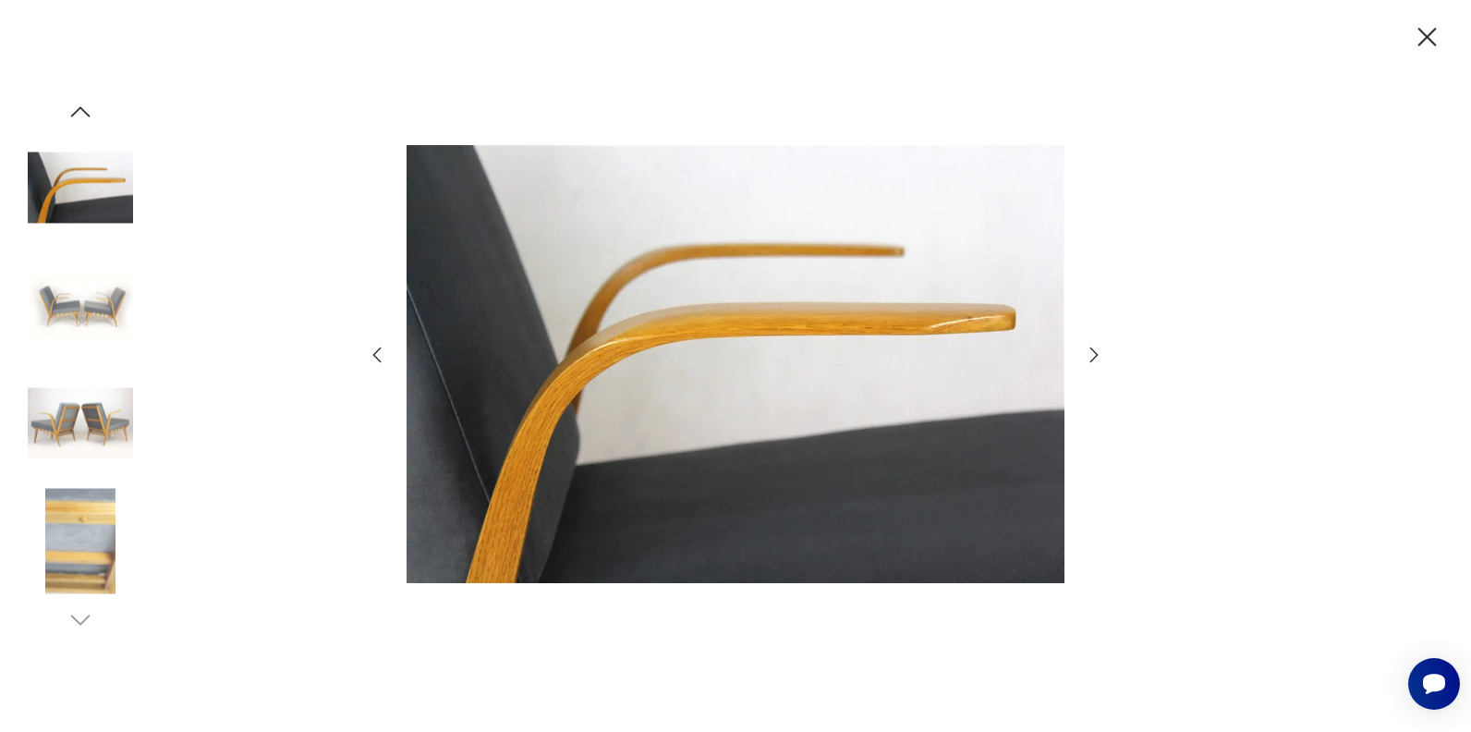
click at [374, 349] on icon "button" at bounding box center [377, 355] width 22 height 22
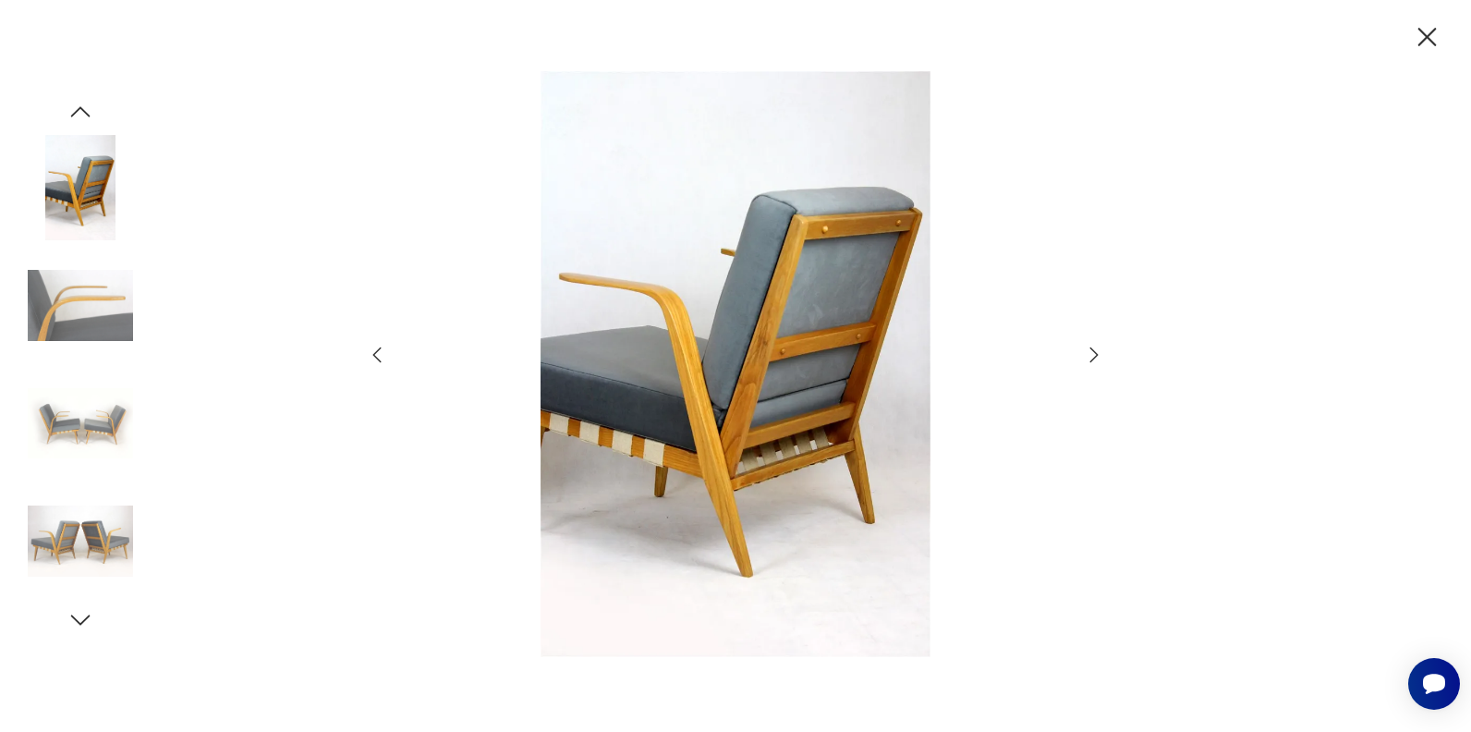
click at [374, 349] on icon "button" at bounding box center [377, 355] width 22 height 22
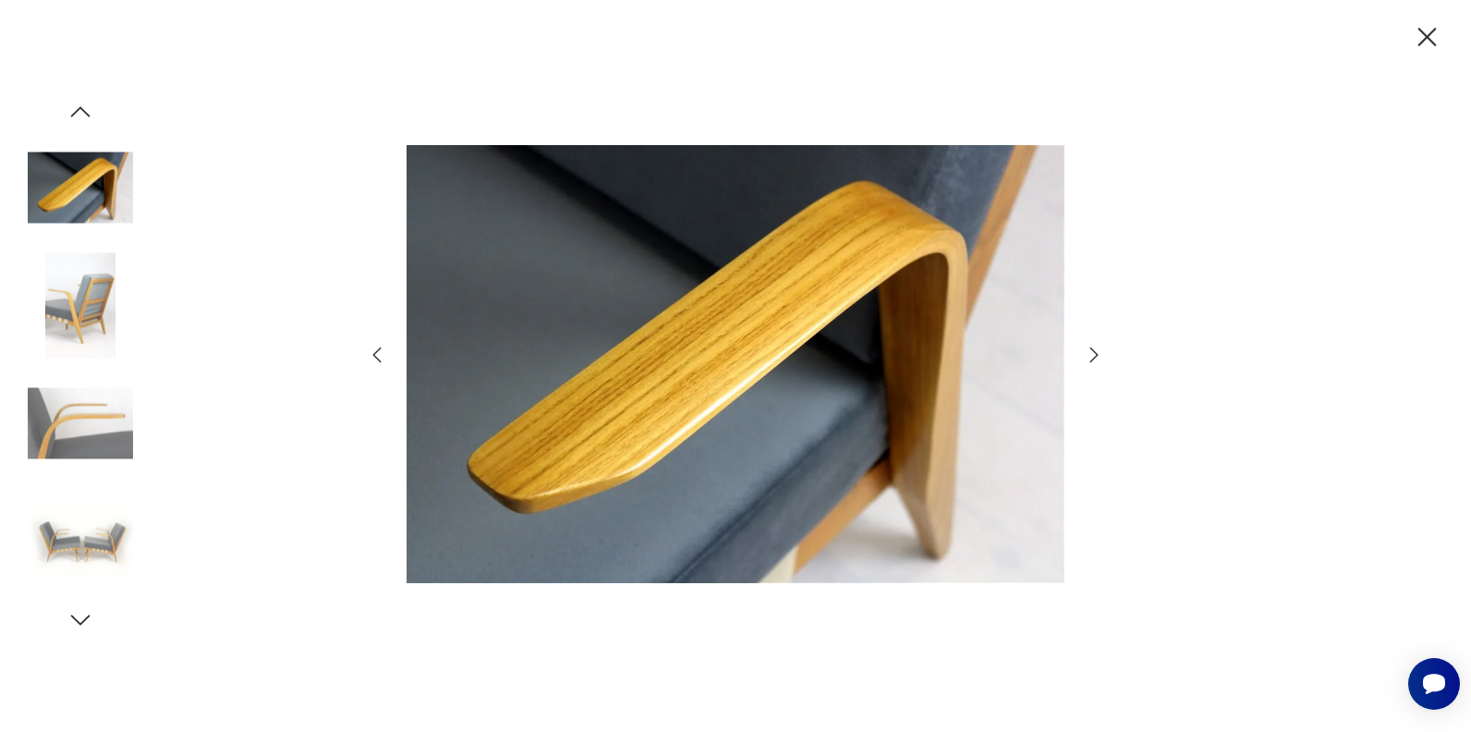
click at [373, 349] on icon "button" at bounding box center [377, 355] width 22 height 22
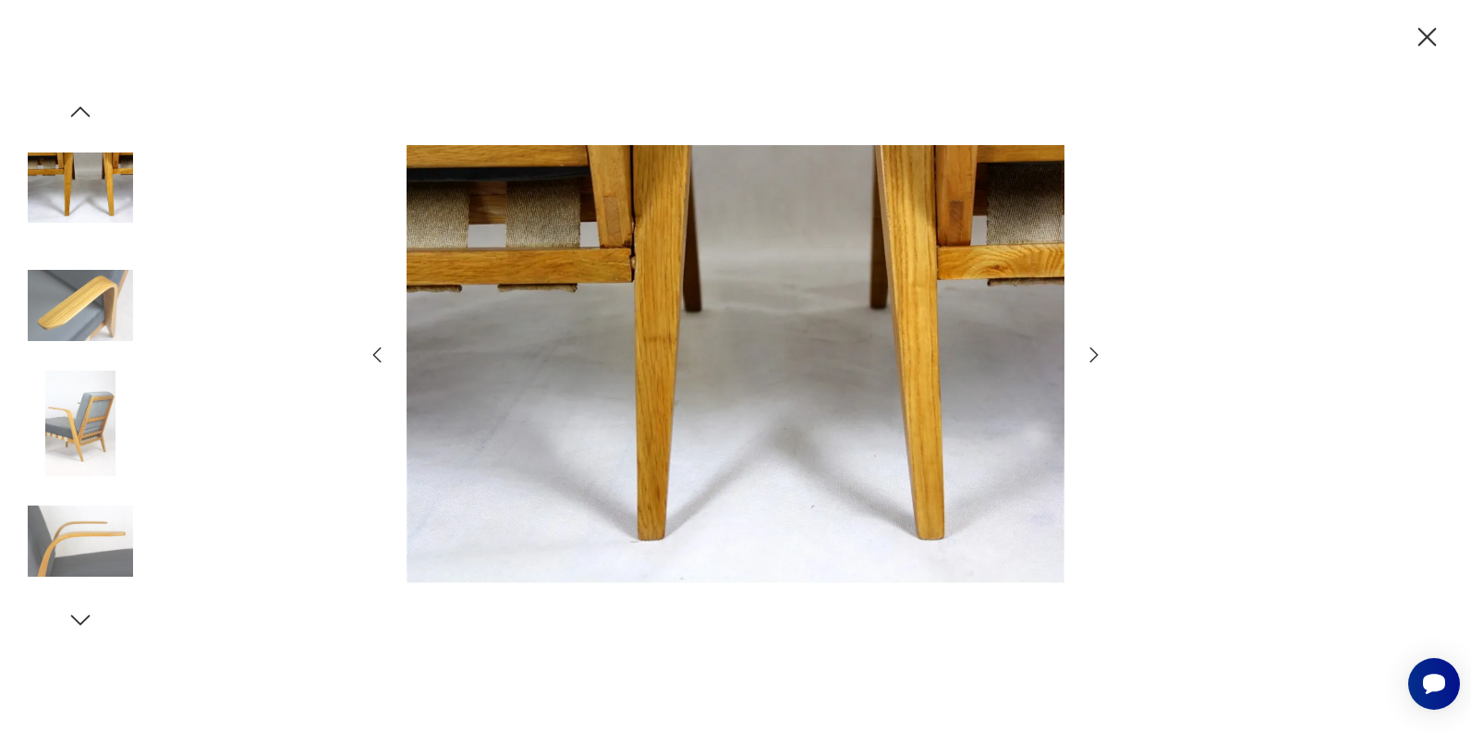
click at [371, 349] on icon "button" at bounding box center [377, 355] width 22 height 22
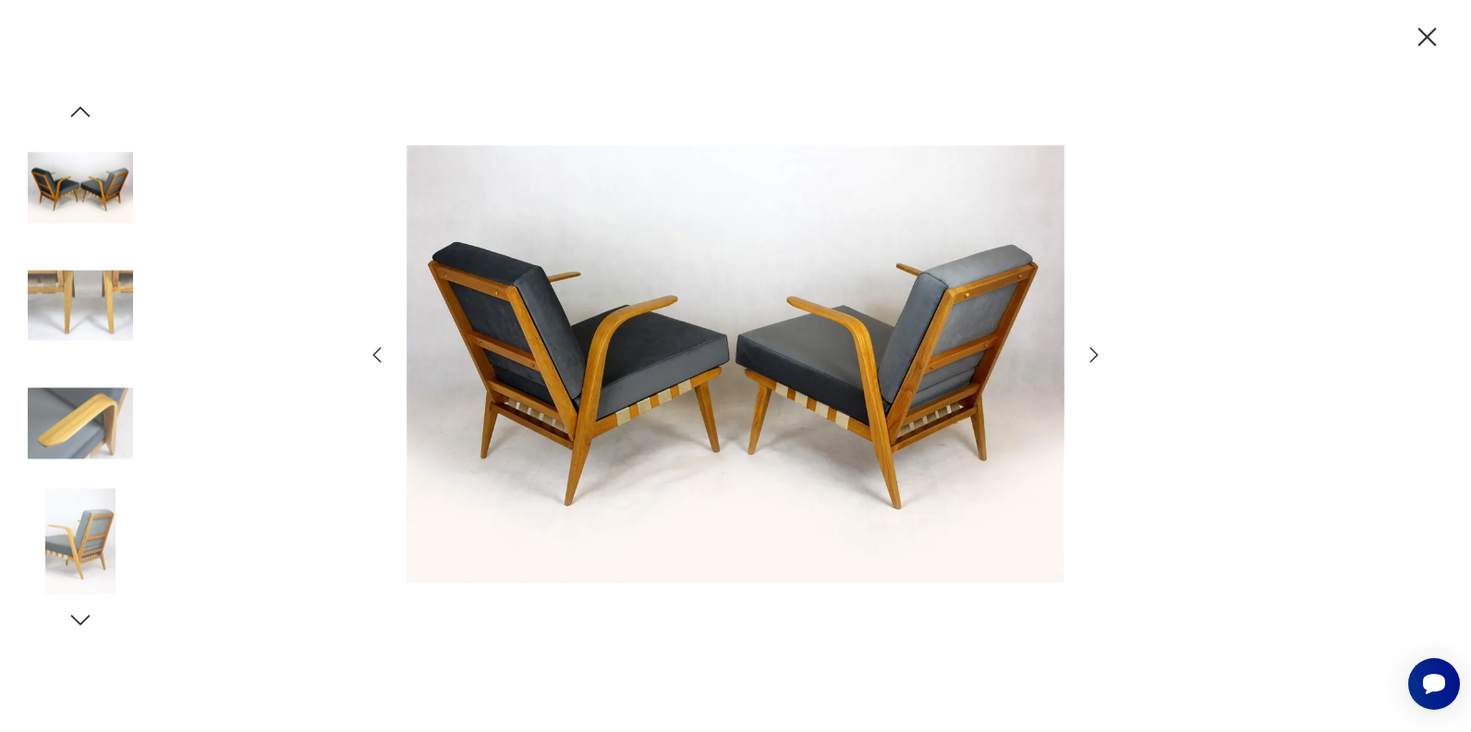
click at [371, 349] on icon "button" at bounding box center [377, 355] width 22 height 22
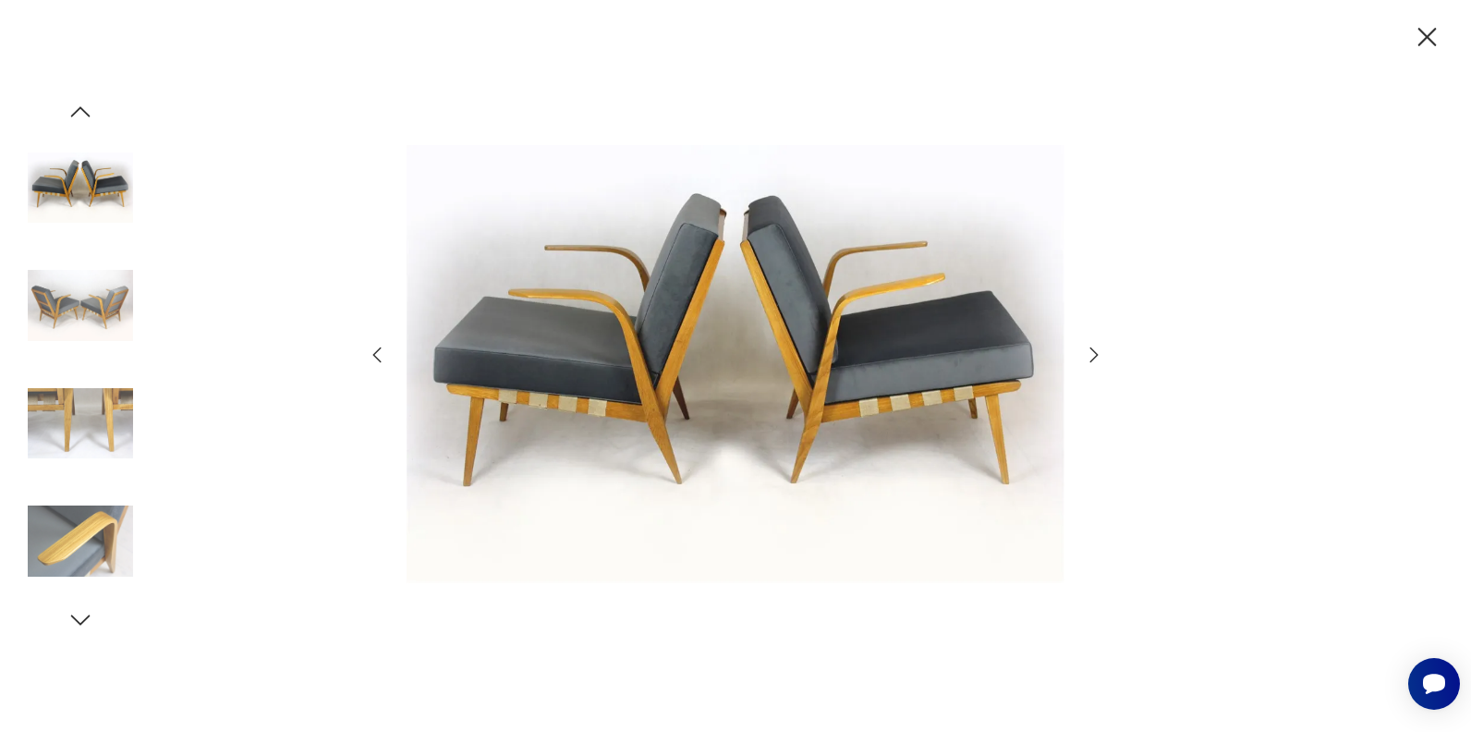
click at [368, 349] on icon "button" at bounding box center [377, 355] width 22 height 22
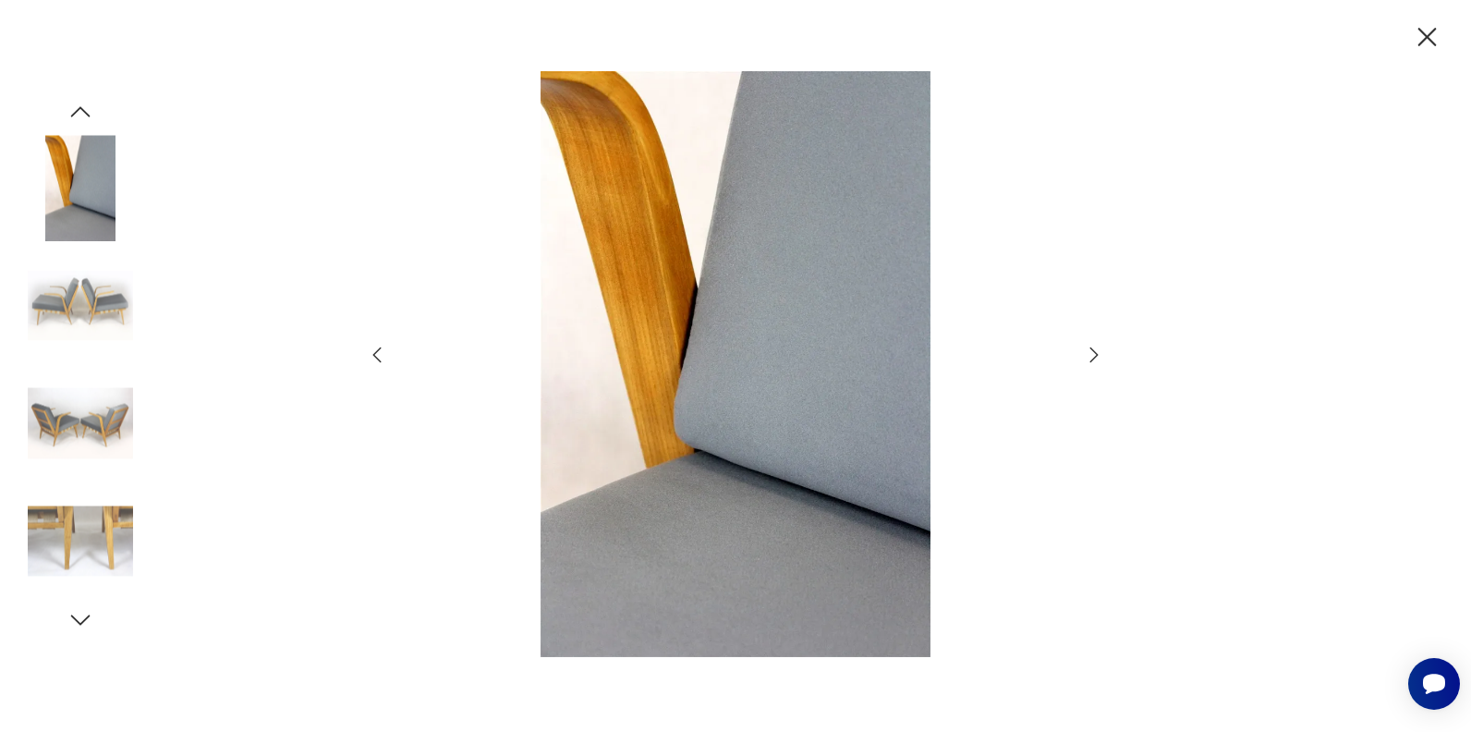
click at [367, 349] on icon "button" at bounding box center [377, 355] width 22 height 22
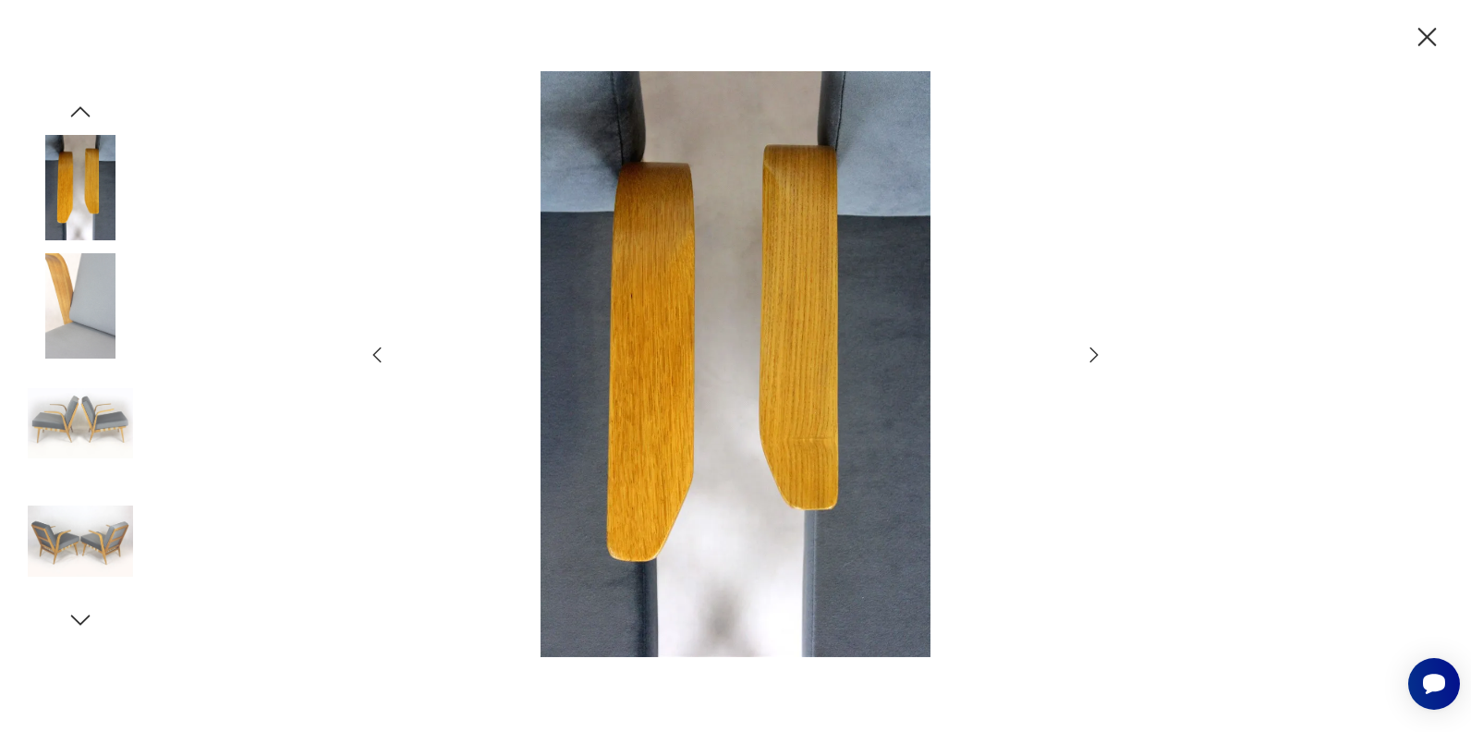
click at [371, 353] on icon "button" at bounding box center [377, 355] width 22 height 22
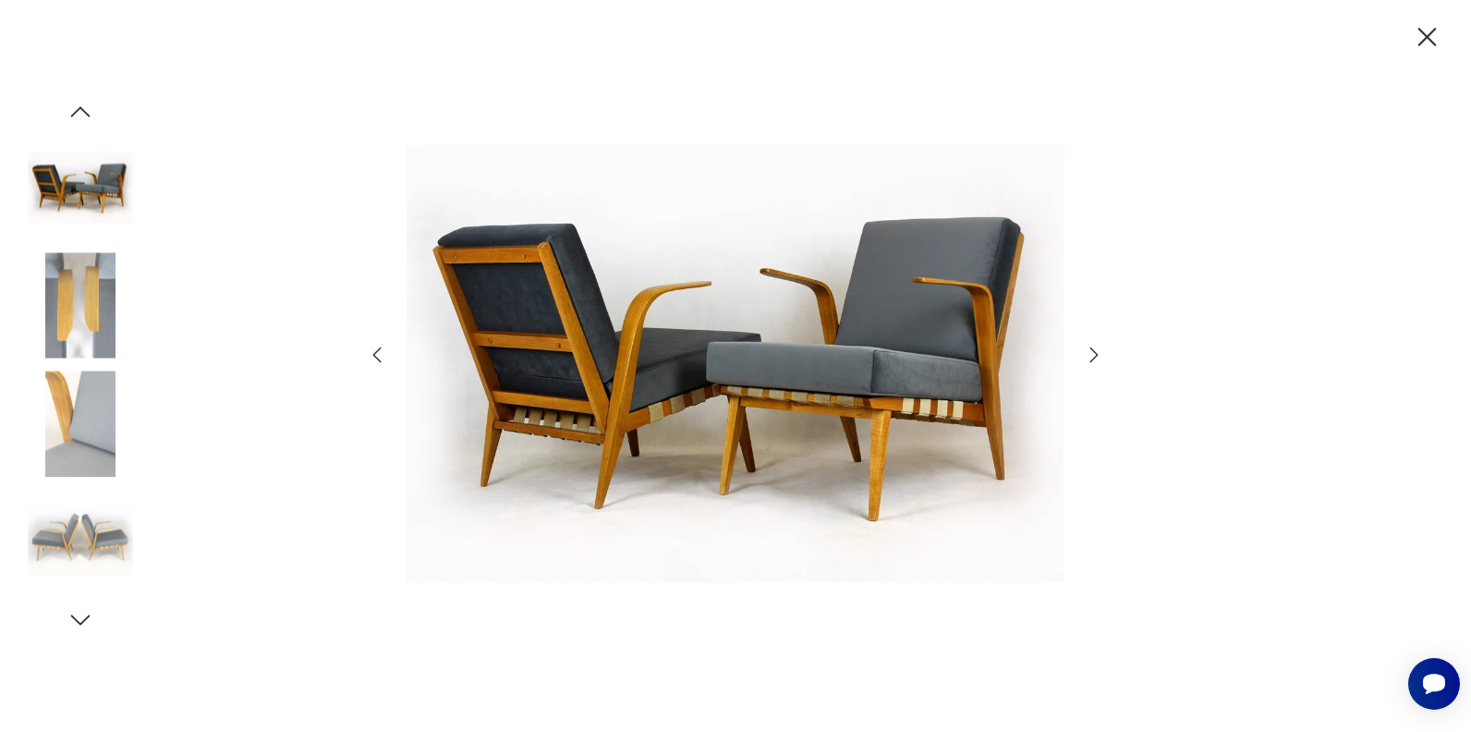
click at [371, 353] on icon "button" at bounding box center [377, 355] width 22 height 22
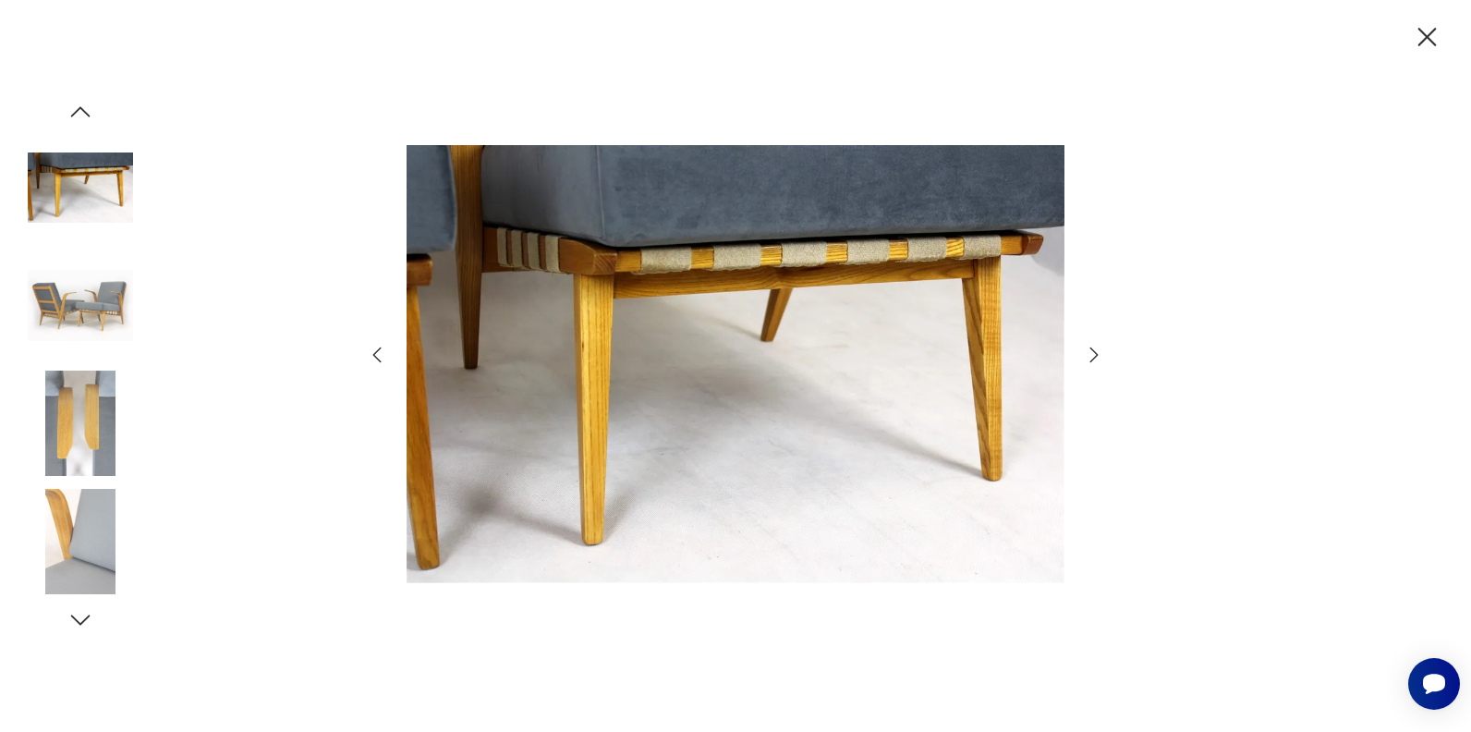
click at [371, 353] on icon "button" at bounding box center [377, 355] width 22 height 22
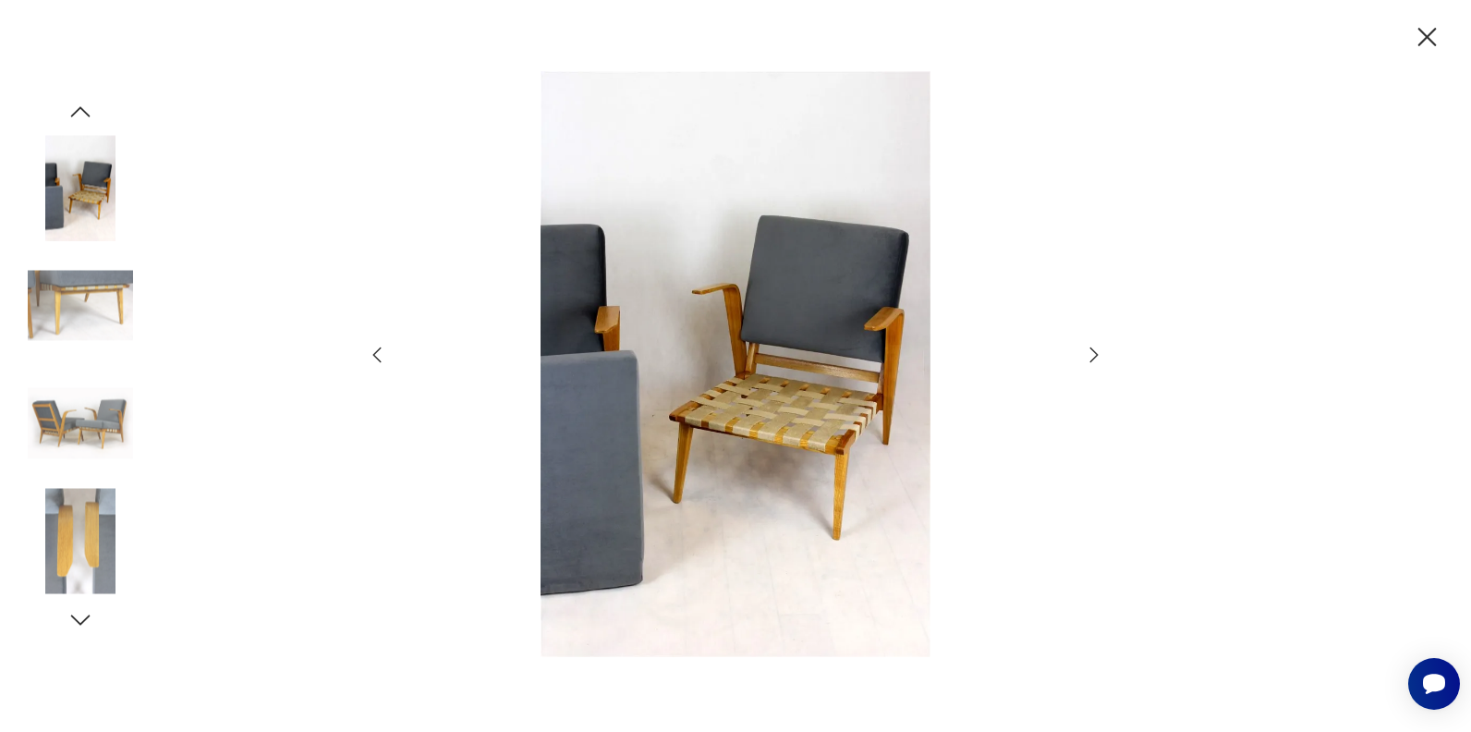
click at [1429, 44] on icon "button" at bounding box center [1427, 37] width 32 height 32
